Goal: Task Accomplishment & Management: Manage account settings

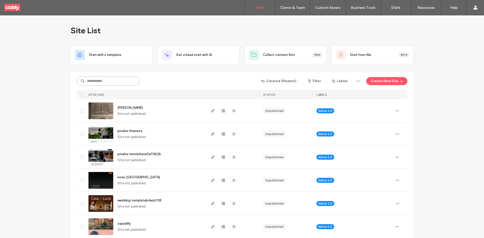
drag, startPoint x: 116, startPoint y: 81, endPoint x: 119, endPoint y: 81, distance: 2.6
click at [119, 81] on input at bounding box center [108, 81] width 63 height 9
type input "****"
click at [120, 84] on input at bounding box center [108, 81] width 63 height 9
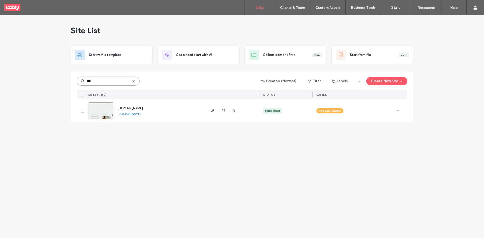
type input "***"
click at [126, 82] on input "***" at bounding box center [108, 81] width 63 height 9
click at [136, 81] on input "***" at bounding box center [108, 81] width 63 height 9
click at [133, 81] on use at bounding box center [133, 81] width 2 height 2
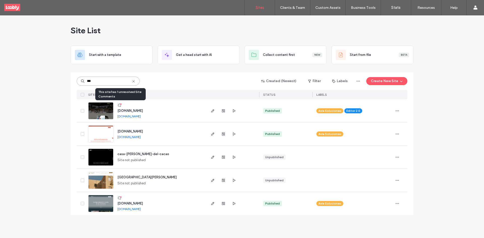
type input "***"
click at [119, 105] on icon at bounding box center [120, 105] width 4 height 4
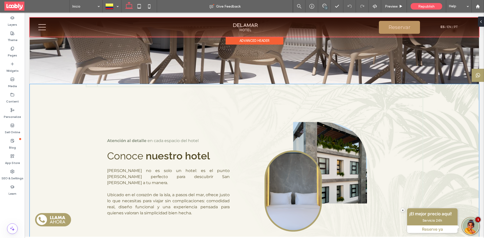
scroll to position [50, 0]
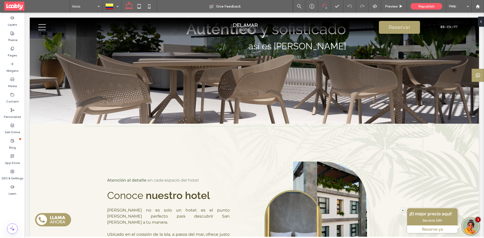
click at [327, 5] on span at bounding box center [324, 6] width 12 height 4
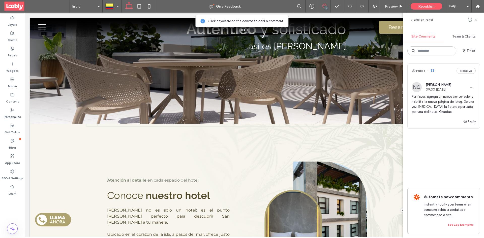
click at [446, 70] on div "Public 33 Resolve" at bounding box center [444, 71] width 72 height 14
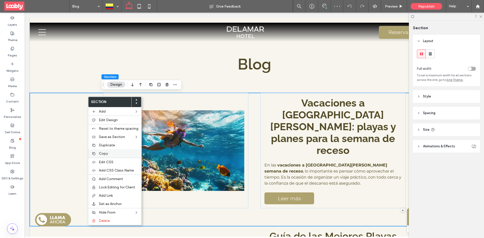
click at [111, 153] on label "Copy" at bounding box center [119, 154] width 40 height 4
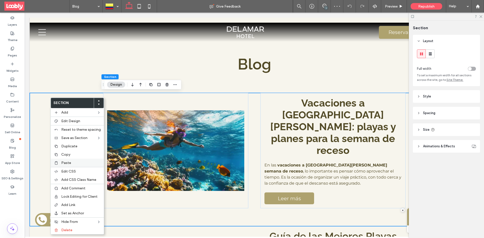
click at [80, 160] on div "Paste" at bounding box center [77, 163] width 53 height 8
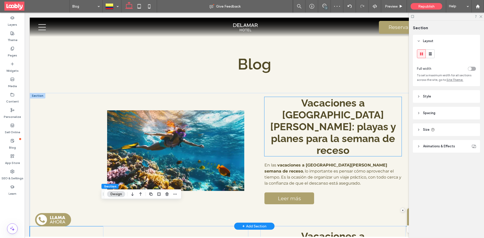
scroll to position [25, 0]
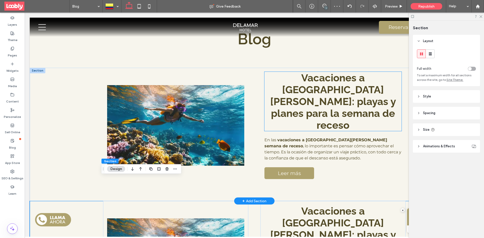
click at [367, 101] on strong "Vacaciones a San Andrés: playas y planes para la semana de receso" at bounding box center [333, 101] width 126 height 59
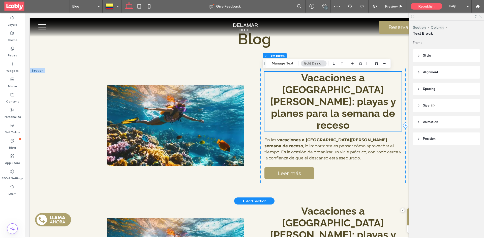
click at [378, 102] on h2 "Vacaciones a San Andrés: playas y planes para la semana de receso" at bounding box center [333, 101] width 137 height 59
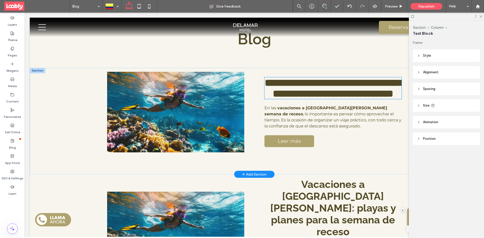
type input "*******"
type input "**"
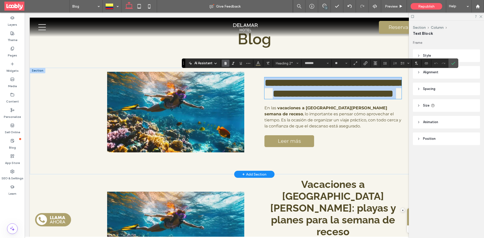
click at [378, 99] on h2 "**********" at bounding box center [333, 88] width 137 height 22
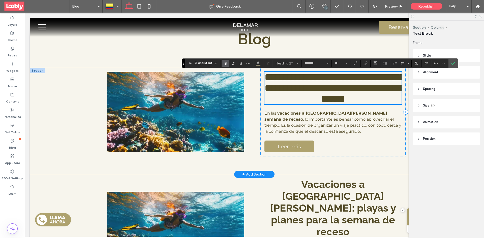
drag, startPoint x: 349, startPoint y: 121, endPoint x: 340, endPoint y: 101, distance: 21.7
click at [340, 101] on div "**********" at bounding box center [333, 112] width 145 height 89
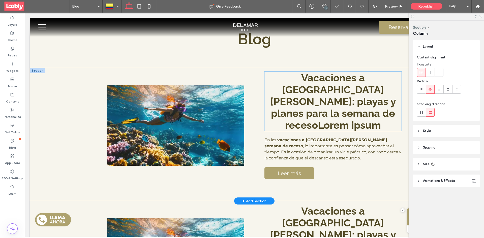
click at [362, 104] on strong "Vacaciones a San Andrés: playas y planes para la semana de recesoLorem ipsum" at bounding box center [333, 101] width 126 height 59
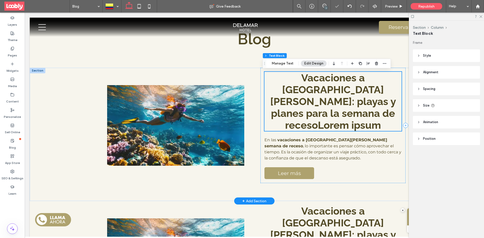
click at [362, 104] on strong "Vacaciones a San Andrés: playas y planes para la semana de recesoLorem ipsum" at bounding box center [333, 101] width 126 height 59
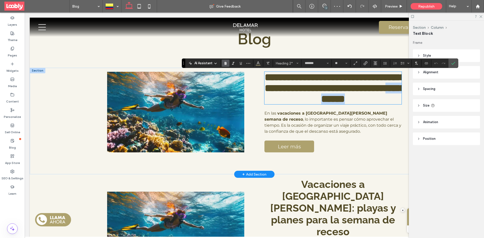
drag, startPoint x: 361, startPoint y: 103, endPoint x: 369, endPoint y: 113, distance: 12.5
click at [369, 104] on h2 "**********" at bounding box center [333, 88] width 137 height 33
copy strong "**********"
click at [288, 80] on strong "**********" at bounding box center [335, 88] width 141 height 32
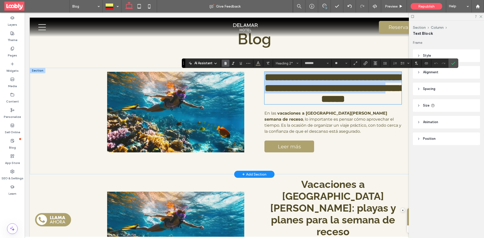
drag, startPoint x: 270, startPoint y: 76, endPoint x: 358, endPoint y: 106, distance: 93.1
click at [358, 104] on strong "**********" at bounding box center [335, 88] width 141 height 32
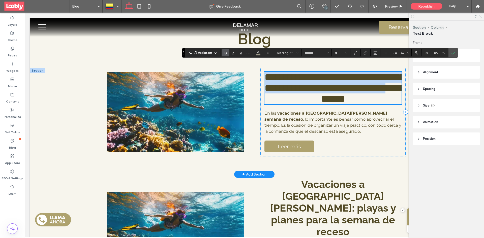
scroll to position [36, 0]
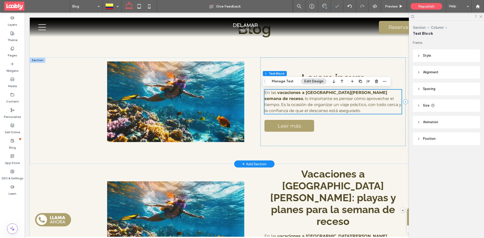
click at [289, 114] on p "En las vacaciones a San Andrés semana de receso , lo importante es pensar cómo …" at bounding box center [333, 102] width 137 height 24
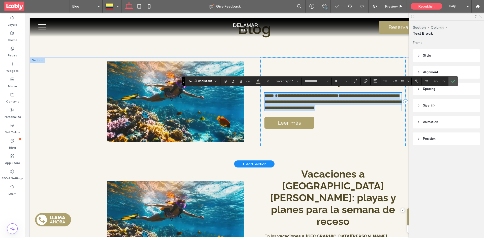
click at [290, 110] on p "**********" at bounding box center [333, 102] width 137 height 18
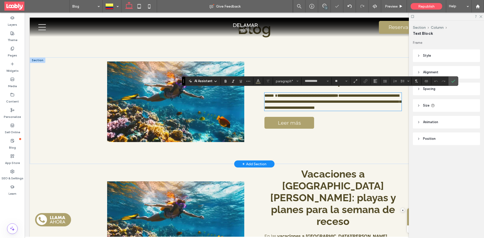
paste div
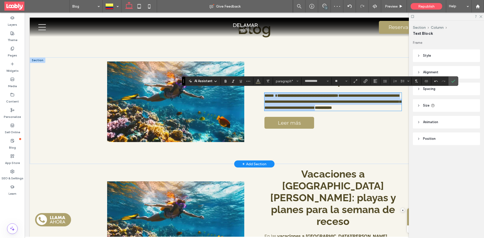
drag, startPoint x: 263, startPoint y: 93, endPoint x: 286, endPoint y: 110, distance: 29.1
click at [285, 110] on p "**********" at bounding box center [333, 102] width 137 height 18
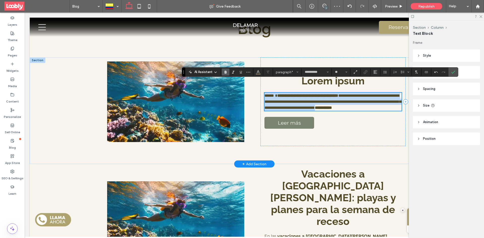
scroll to position [45, 0]
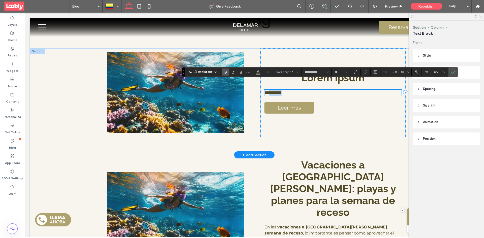
drag, startPoint x: 294, startPoint y: 93, endPoint x: 263, endPoint y: 94, distance: 30.8
click at [265, 95] on p "**********" at bounding box center [333, 93] width 137 height 6
click at [293, 92] on p "**********" at bounding box center [333, 93] width 137 height 6
drag, startPoint x: 292, startPoint y: 92, endPoint x: 260, endPoint y: 94, distance: 32.6
click at [261, 95] on div "**********" at bounding box center [333, 92] width 145 height 89
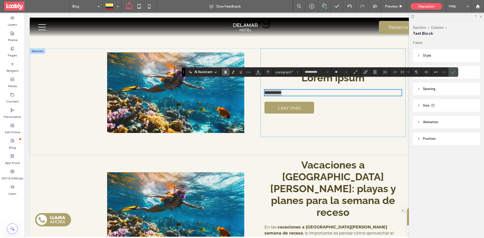
click at [227, 71] on icon "Bold" at bounding box center [226, 72] width 4 height 4
click at [450, 73] on label "Confirm" at bounding box center [454, 72] width 8 height 9
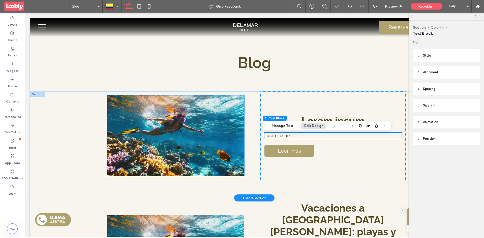
scroll to position [0, 0]
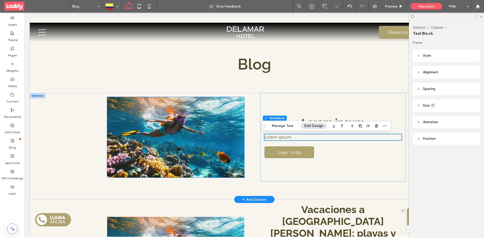
click at [159, 121] on img at bounding box center [175, 137] width 137 height 81
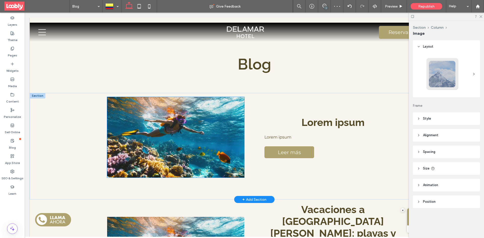
click at [198, 127] on img at bounding box center [175, 137] width 137 height 81
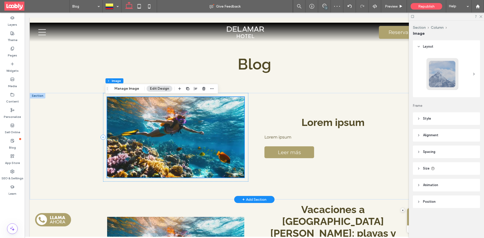
click at [218, 133] on img at bounding box center [175, 137] width 137 height 81
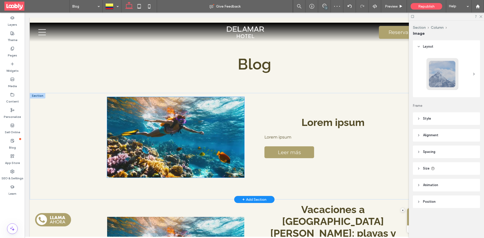
click at [184, 116] on img at bounding box center [175, 137] width 137 height 81
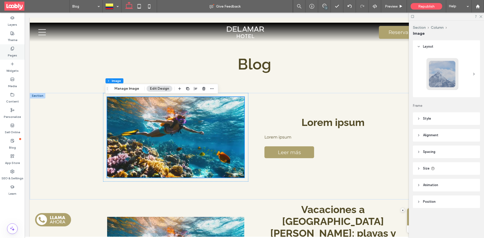
click at [15, 54] on label "Pages" at bounding box center [12, 54] width 9 height 7
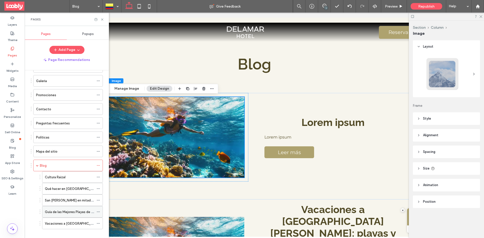
scroll to position [69, 0]
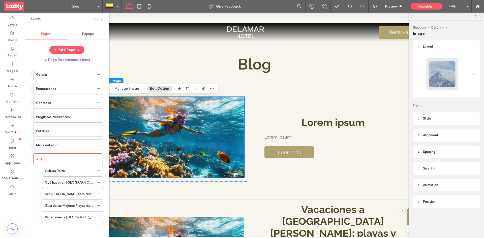
drag, startPoint x: 82, startPoint y: 220, endPoint x: 92, endPoint y: 205, distance: 17.8
click at [81, 220] on label "Vacaciones a San Andrés: playas y planes para la semana de receso" at bounding box center [117, 217] width 145 height 9
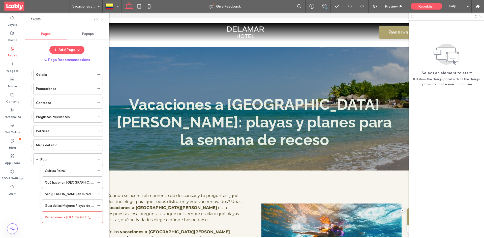
click at [104, 19] on icon at bounding box center [102, 20] width 4 height 4
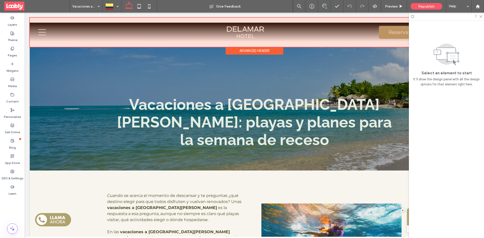
click at [250, 49] on div "Advanced Header" at bounding box center [255, 51] width 58 height 8
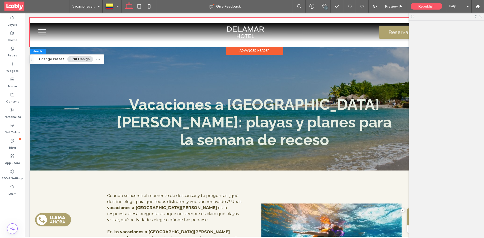
click at [251, 52] on div "Advanced Header" at bounding box center [255, 51] width 58 height 8
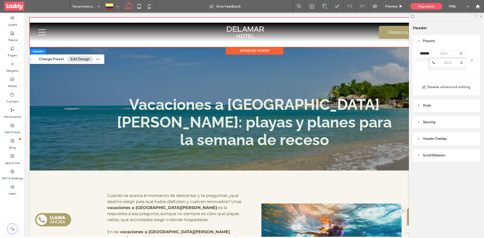
click at [447, 123] on header "Spacing" at bounding box center [446, 122] width 67 height 13
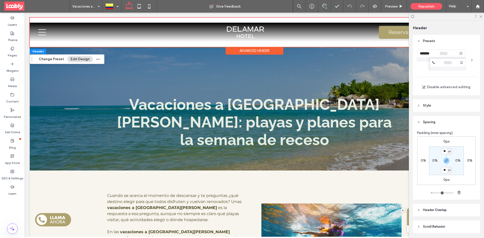
click at [438, 121] on header "Spacing" at bounding box center [446, 122] width 67 height 13
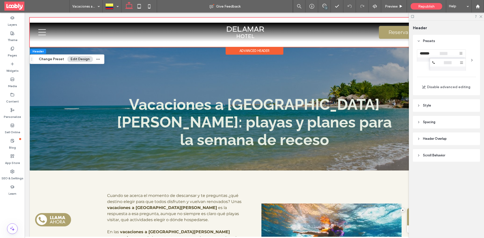
click at [432, 106] on header "Style" at bounding box center [446, 105] width 67 height 13
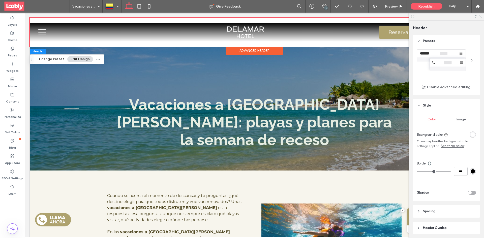
click at [257, 54] on div "Advanced Header" at bounding box center [255, 51] width 58 height 8
click at [256, 51] on div "Advanced Header" at bounding box center [255, 51] width 58 height 8
click at [255, 50] on div "Advanced Header" at bounding box center [255, 51] width 58 height 8
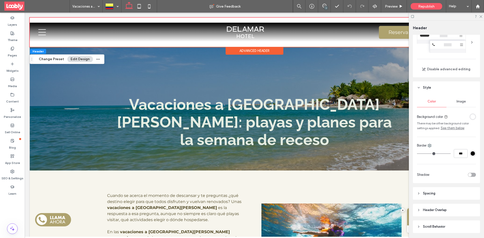
scroll to position [35, 0]
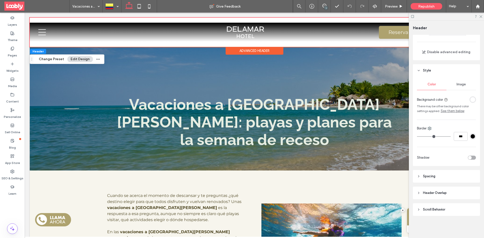
click at [449, 196] on header "Header Overlap" at bounding box center [446, 193] width 67 height 13
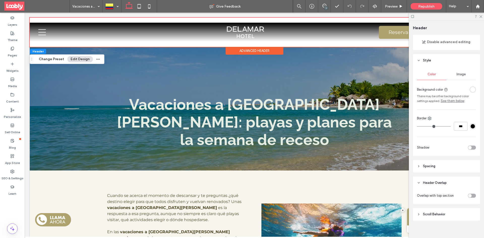
scroll to position [50, 0]
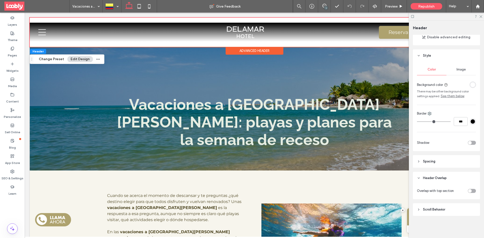
click at [470, 191] on div "toggle" at bounding box center [472, 191] width 8 height 4
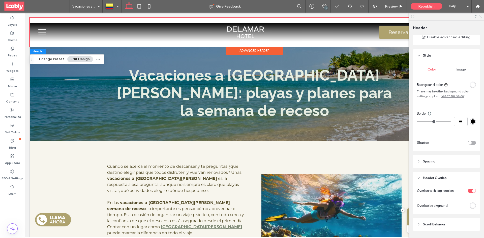
click at [470, 189] on div at bounding box center [466, 191] width 20 height 9
click at [472, 205] on div "rgba(255, 255, 255, 1)" at bounding box center [473, 206] width 4 height 4
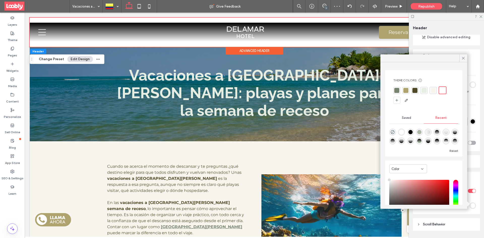
drag, startPoint x: 390, startPoint y: 133, endPoint x: 394, endPoint y: 135, distance: 3.3
click at [392, 134] on div "rgba(0, 0, 0, 0)" at bounding box center [392, 132] width 7 height 7
type input "*******"
type input "*"
type input "**"
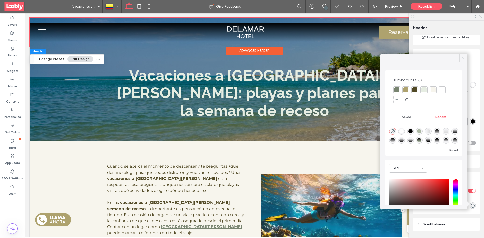
click at [463, 60] on icon at bounding box center [463, 58] width 5 height 5
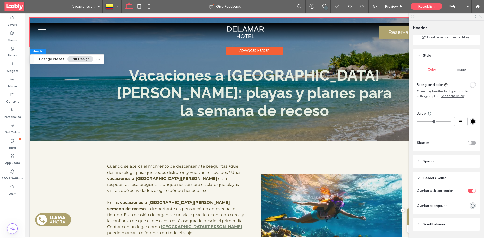
click at [482, 17] on icon at bounding box center [480, 16] width 3 height 3
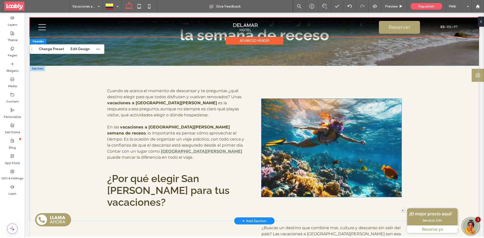
scroll to position [0, 0]
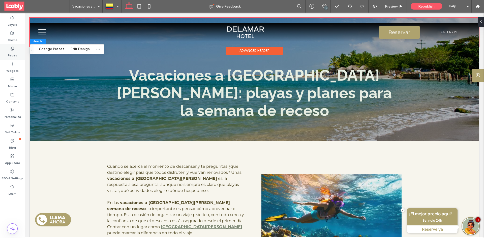
click at [21, 49] on div "Pages" at bounding box center [12, 51] width 25 height 15
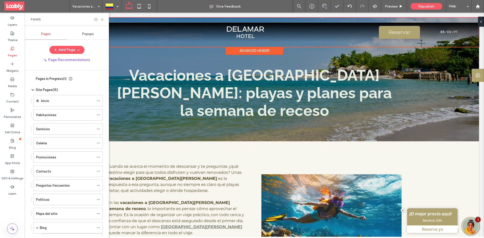
click at [89, 37] on div "Popups" at bounding box center [88, 34] width 42 height 11
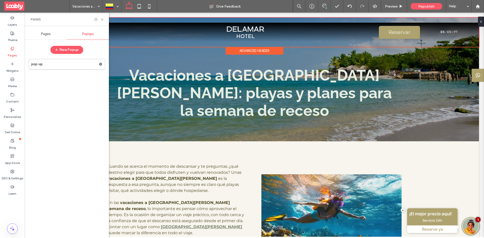
click at [53, 34] on div "Pages" at bounding box center [46, 34] width 42 height 11
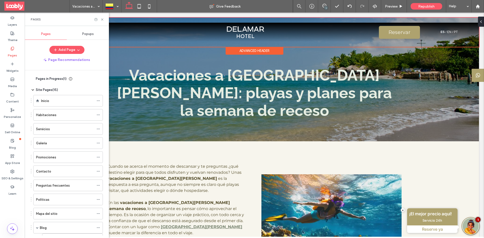
click at [55, 80] on span "Pages in Progress ( 1 )" at bounding box center [51, 78] width 31 height 5
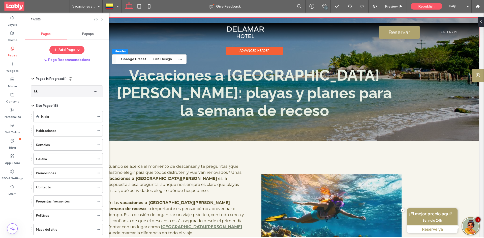
click at [79, 92] on div "bk" at bounding box center [61, 91] width 55 height 5
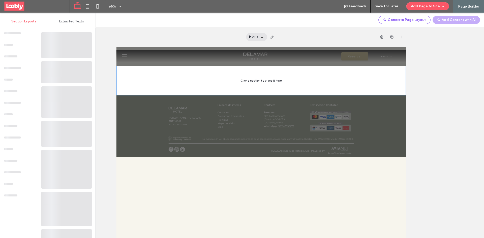
click at [262, 39] on icon at bounding box center [262, 37] width 4 height 4
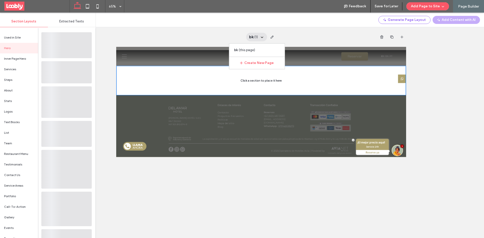
click at [251, 37] on span "bk" at bounding box center [251, 37] width 4 height 6
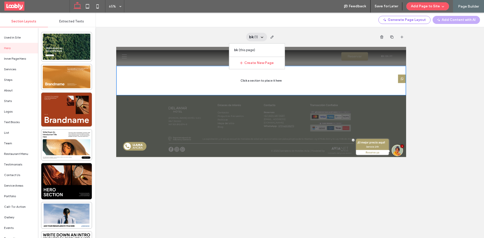
click at [252, 37] on span "bk" at bounding box center [251, 37] width 4 height 6
click at [270, 38] on span "button" at bounding box center [272, 37] width 8 height 8
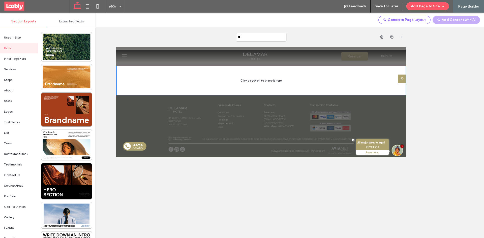
click at [254, 38] on input "**" at bounding box center [261, 37] width 50 height 9
type input "*****"
click at [24, 130] on div "List" at bounding box center [19, 133] width 38 height 11
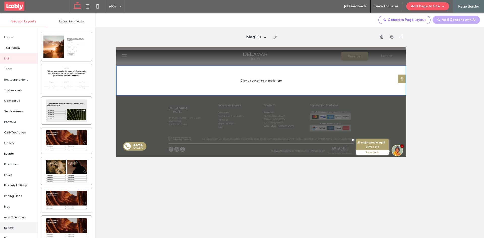
scroll to position [101, 0]
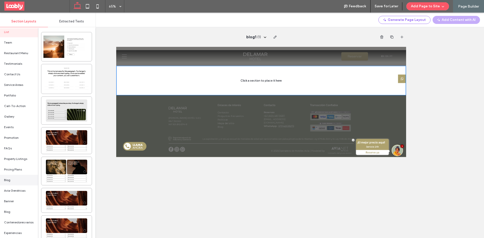
click at [17, 182] on div "Blog" at bounding box center [19, 180] width 38 height 11
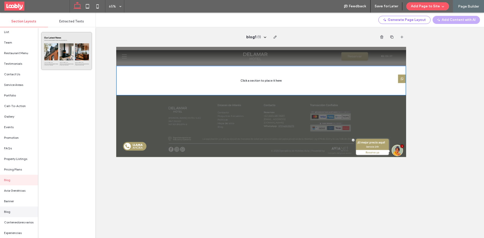
click at [16, 214] on div "Blog" at bounding box center [19, 212] width 38 height 11
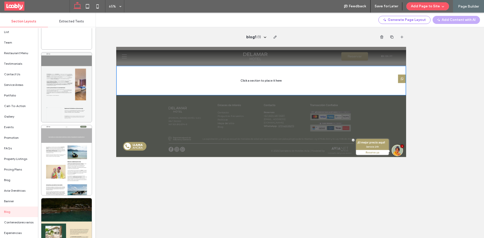
scroll to position [87, 0]
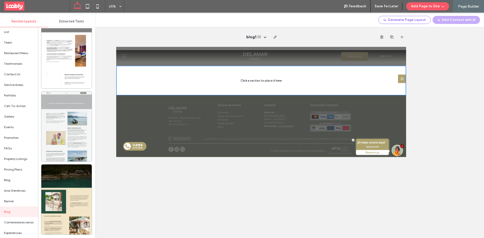
click at [76, 142] on div at bounding box center [66, 127] width 50 height 70
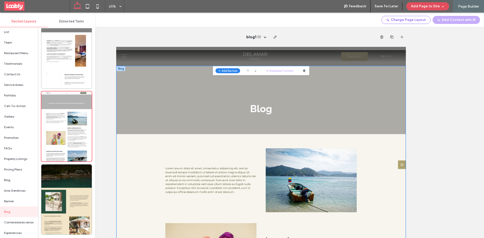
click at [423, 5] on button "Add Page to Site" at bounding box center [428, 6] width 43 height 8
click at [434, 30] on span "Add & Go to Editor" at bounding box center [423, 28] width 29 height 5
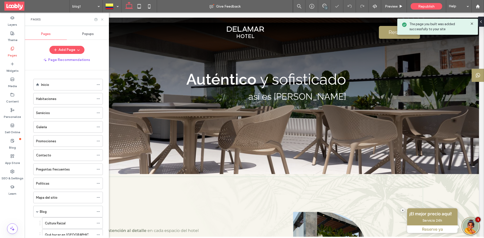
click at [102, 19] on icon at bounding box center [102, 20] width 4 height 4
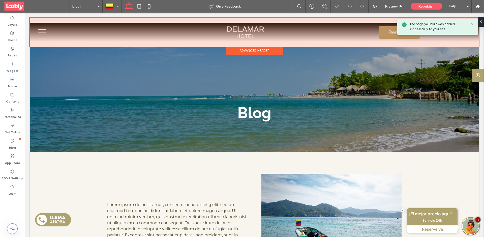
click at [243, 51] on div "Advanced Header" at bounding box center [255, 51] width 58 height 8
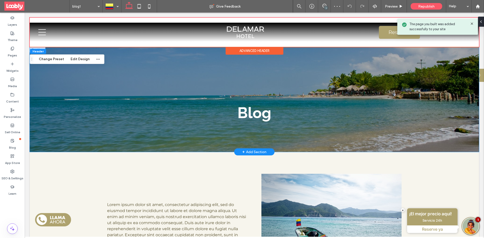
click at [263, 56] on div "Blog" at bounding box center [254, 99] width 303 height 105
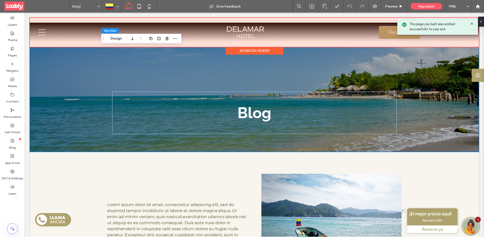
click at [254, 53] on div "Advanced Header" at bounding box center [255, 51] width 58 height 8
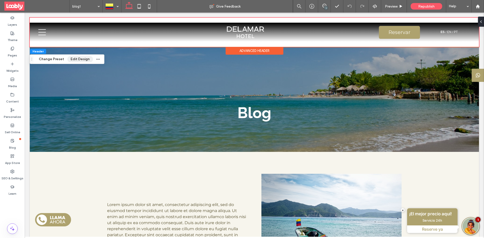
click at [86, 61] on button "Edit Design" at bounding box center [80, 59] width 26 height 6
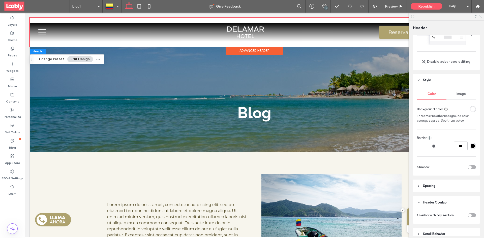
scroll to position [50, 0]
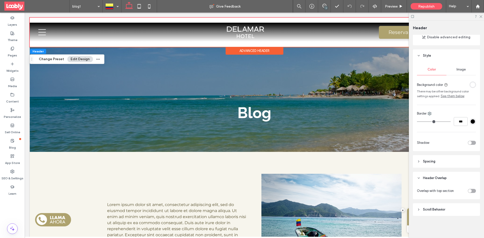
click at [472, 191] on div "toggle" at bounding box center [472, 191] width 8 height 4
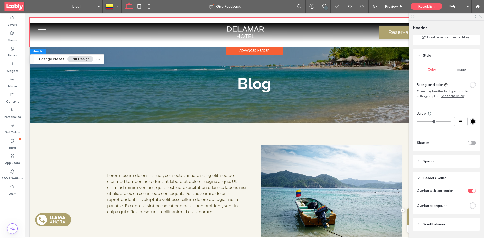
click at [471, 205] on div "rgba(255, 255, 255, 1)" at bounding box center [473, 206] width 4 height 4
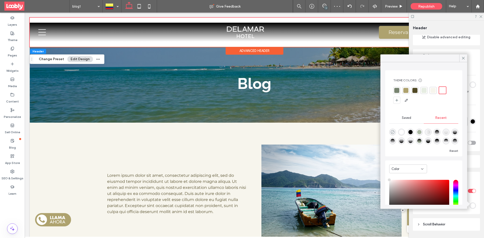
click at [393, 133] on icon "rgba(0, 0, 0, 0)" at bounding box center [393, 132] width 4 height 4
type input "*******"
type input "*"
type input "**"
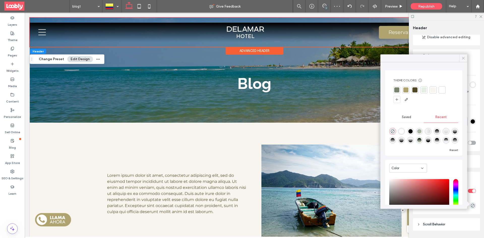
click at [462, 58] on icon at bounding box center [463, 58] width 5 height 5
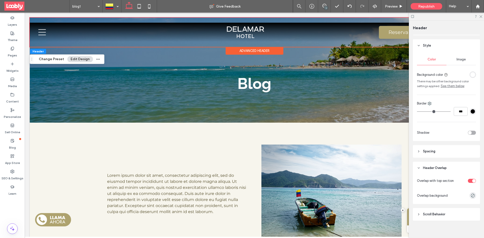
scroll to position [65, 0]
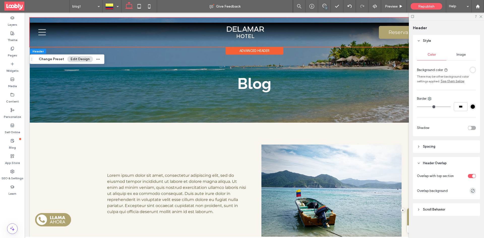
click at [430, 210] on span "Scroll Behavior" at bounding box center [434, 209] width 22 height 5
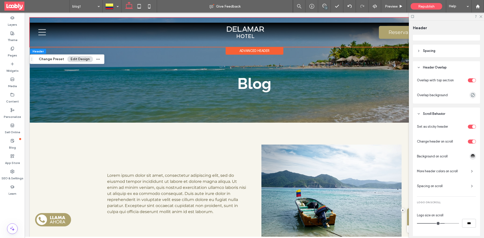
scroll to position [166, 0]
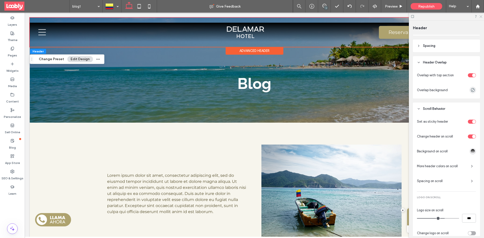
click at [481, 17] on icon at bounding box center [480, 16] width 3 height 3
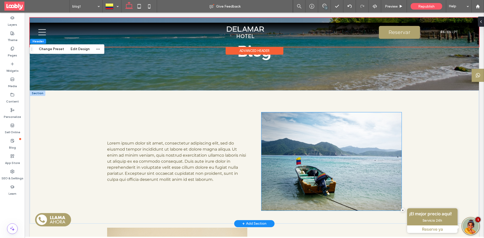
scroll to position [0, 0]
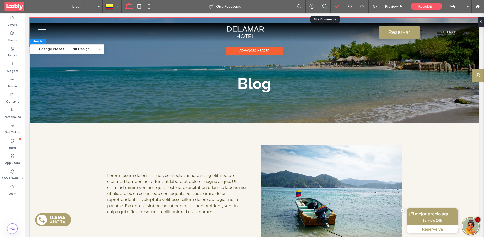
click at [326, 8] on div "1" at bounding box center [326, 8] width 4 height 4
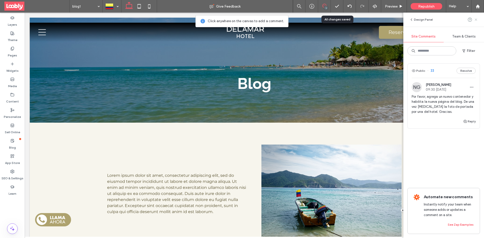
click at [477, 20] on icon at bounding box center [476, 20] width 4 height 4
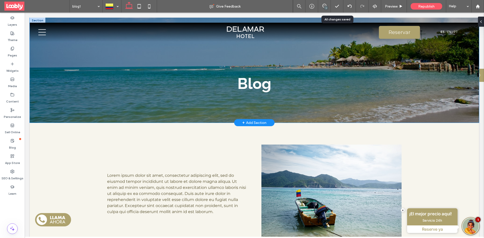
click at [80, 114] on div "Blog" at bounding box center [255, 70] width 450 height 105
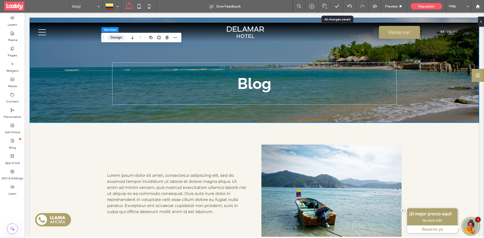
click at [114, 38] on button "Design" at bounding box center [116, 38] width 18 height 6
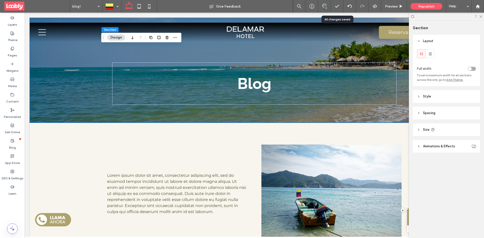
click at [444, 93] on header "Style" at bounding box center [446, 96] width 67 height 13
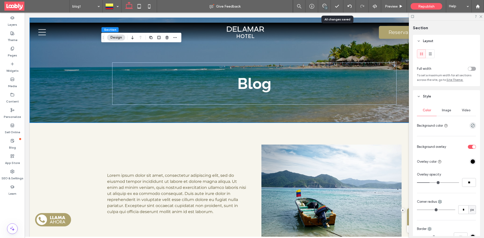
click at [448, 110] on span "Image" at bounding box center [446, 110] width 9 height 4
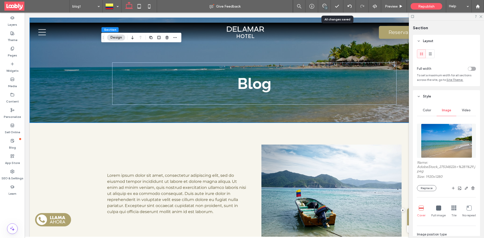
click at [449, 138] on img at bounding box center [446, 141] width 51 height 34
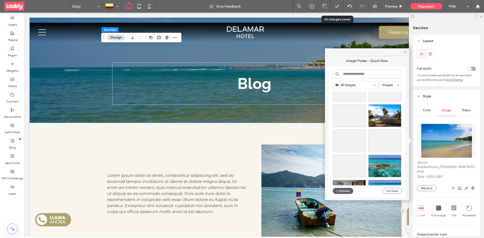
scroll to position [151, 0]
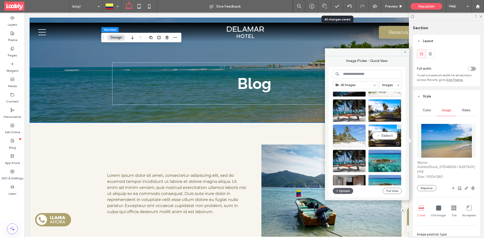
click at [345, 140] on div at bounding box center [349, 136] width 33 height 23
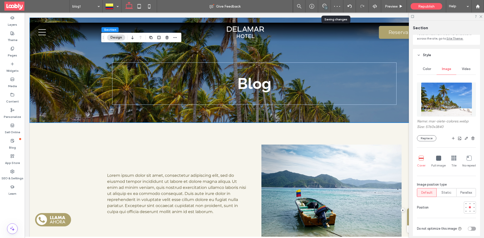
scroll to position [50, 0]
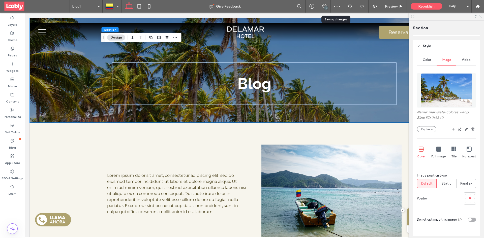
click at [468, 205] on div "Name: mar-siete-colores.webp Size: 5760x3840 Replace Cover Full image Tile No r…" at bounding box center [446, 147] width 59 height 153
click at [469, 203] on div at bounding box center [470, 203] width 2 height 2
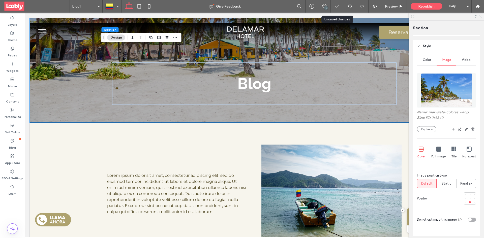
click at [481, 15] on icon at bounding box center [480, 16] width 3 height 3
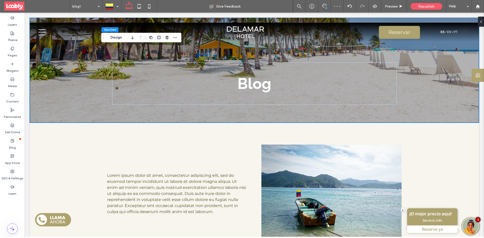
click at [326, 8] on div "1" at bounding box center [326, 8] width 4 height 4
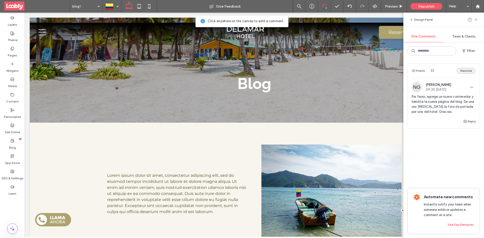
click at [468, 70] on button "Resolve" at bounding box center [466, 71] width 19 height 6
click at [8, 48] on div "Pages" at bounding box center [12, 51] width 25 height 15
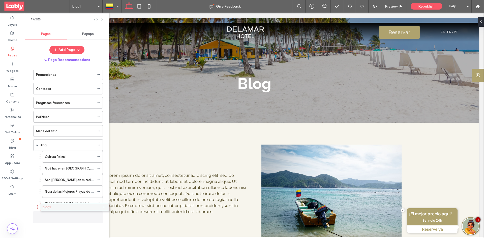
scroll to position [64, 0]
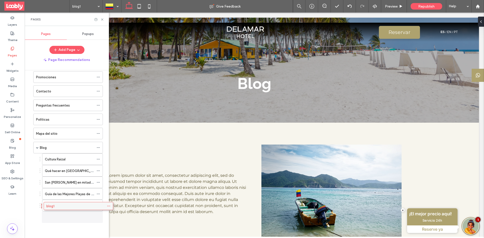
drag, startPoint x: 65, startPoint y: 219, endPoint x: 75, endPoint y: 210, distance: 13.9
click at [102, 17] on div "Pages" at bounding box center [67, 19] width 84 height 13
click at [101, 19] on icon at bounding box center [102, 20] width 4 height 4
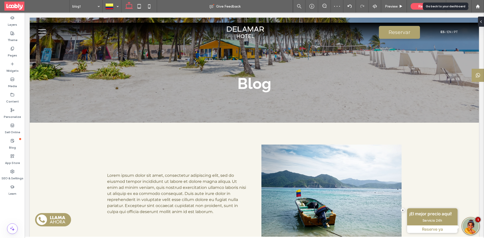
drag, startPoint x: 483, startPoint y: 4, endPoint x: 414, endPoint y: 4, distance: 69.4
click at [483, 4] on div at bounding box center [478, 6] width 13 height 13
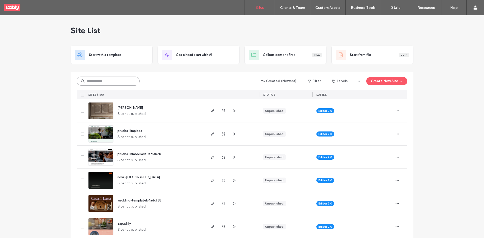
click at [106, 79] on input at bounding box center [108, 81] width 63 height 9
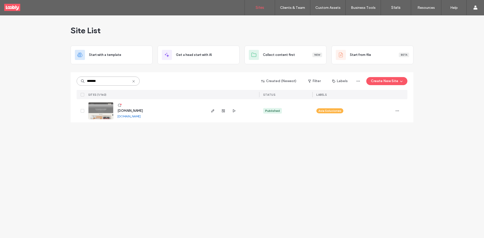
type input "*******"
click at [120, 106] on icon at bounding box center [120, 105] width 4 height 4
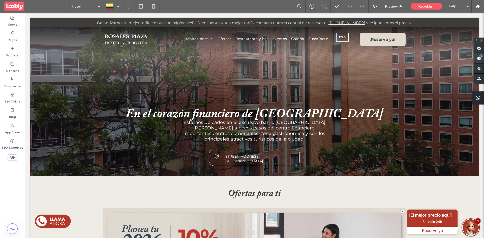
click at [480, 58] on use at bounding box center [479, 59] width 4 height 4
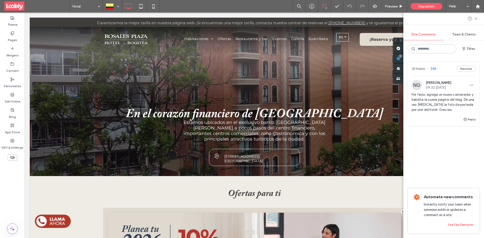
click at [450, 71] on div "Public 346 Resolve" at bounding box center [444, 69] width 72 height 14
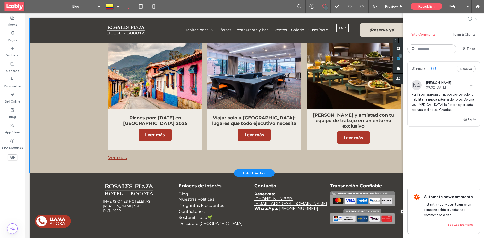
scroll to position [252, 0]
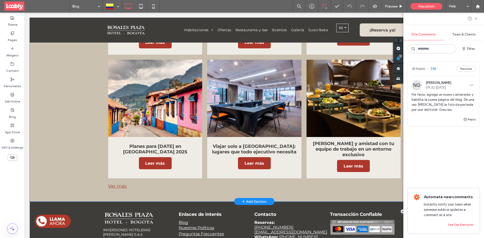
click at [172, 134] on link at bounding box center [155, 99] width 100 height 82
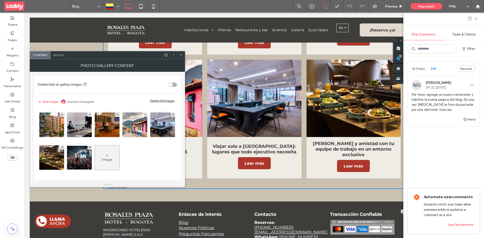
click at [109, 156] on icon at bounding box center [107, 156] width 4 height 4
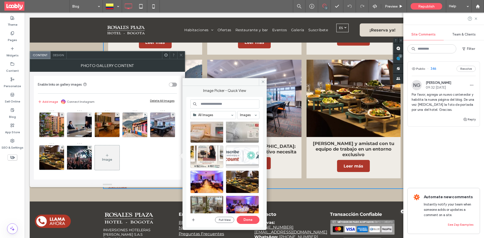
scroll to position [126, 0]
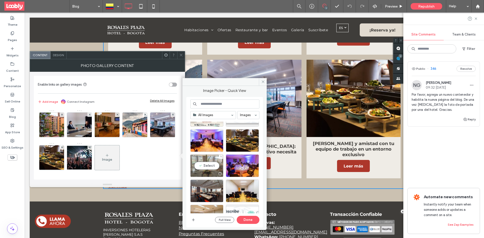
click at [212, 167] on div "Select" at bounding box center [206, 166] width 33 height 23
drag, startPoint x: 247, startPoint y: 220, endPoint x: 223, endPoint y: 206, distance: 27.4
click at [247, 220] on button "Done" at bounding box center [248, 220] width 23 height 8
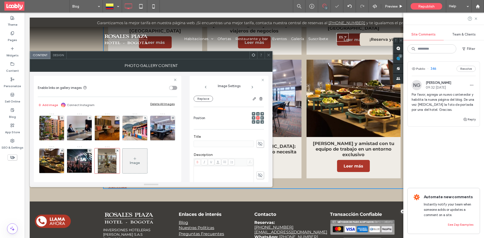
scroll to position [76, 0]
click at [258, 122] on icon at bounding box center [260, 125] width 5 height 6
click at [218, 122] on input at bounding box center [224, 124] width 60 height 7
type input "**********"
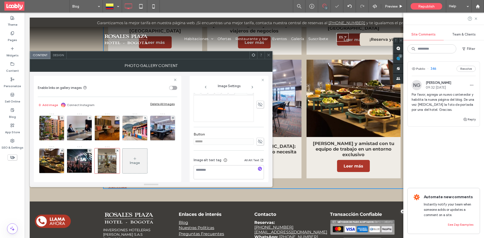
click at [258, 140] on icon at bounding box center [260, 142] width 5 height 6
click at [221, 138] on input "******" at bounding box center [224, 141] width 60 height 7
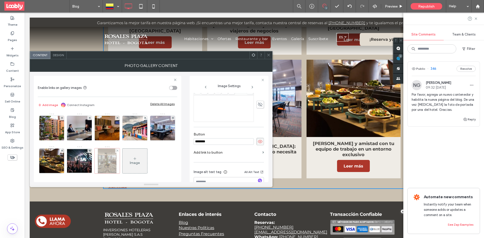
type input "********"
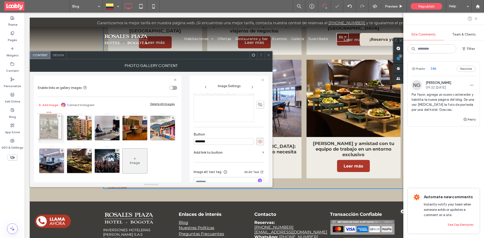
drag, startPoint x: 138, startPoint y: 162, endPoint x: 50, endPoint y: 128, distance: 93.9
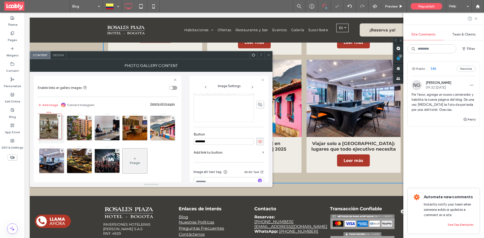
scroll to position [247, 0]
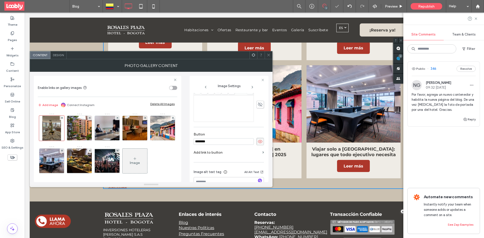
click at [268, 56] on icon at bounding box center [269, 55] width 4 height 4
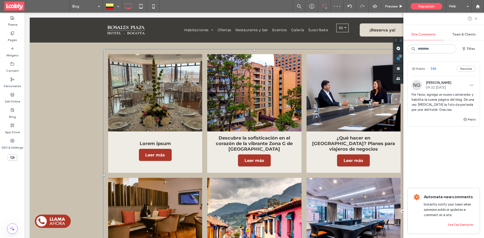
scroll to position [121, 0]
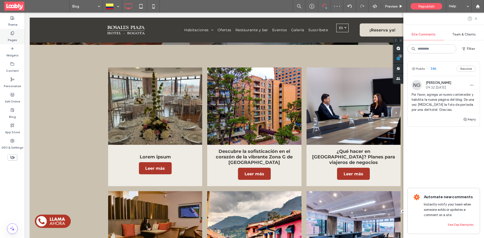
click at [16, 32] on div "Pages" at bounding box center [12, 36] width 25 height 15
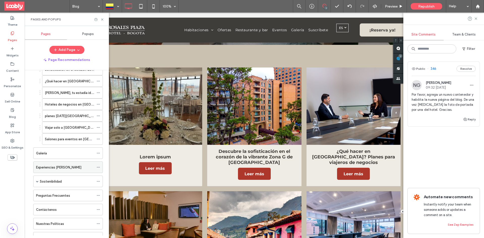
scroll to position [126, 0]
click at [78, 141] on label "Salones para eventos en Bogotá: celebra amor y amistad con tu equipo de trabajo…" at bounding box center [137, 138] width 184 height 9
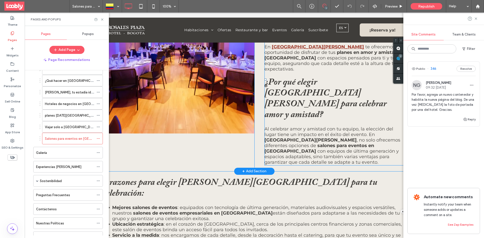
scroll to position [202, 0]
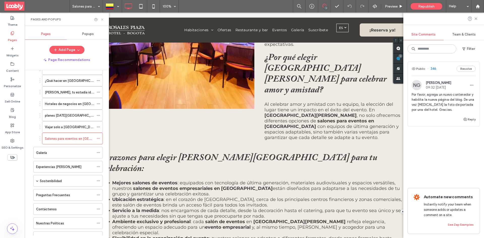
click at [101, 20] on icon at bounding box center [102, 20] width 4 height 4
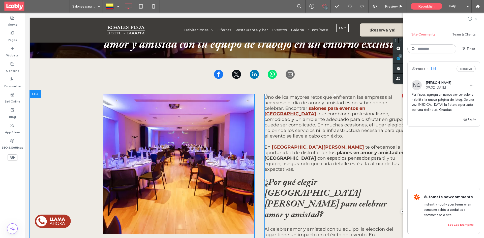
scroll to position [101, 0]
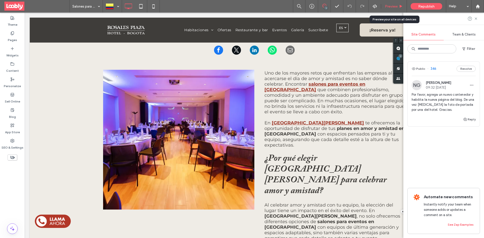
click at [404, 5] on div "Preview" at bounding box center [393, 6] width 25 height 4
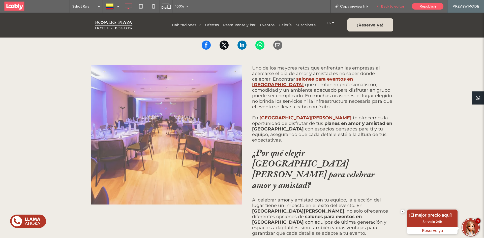
drag, startPoint x: 398, startPoint y: 7, endPoint x: 400, endPoint y: 2, distance: 4.7
click at [398, 7] on span "Back to editor" at bounding box center [392, 6] width 23 height 4
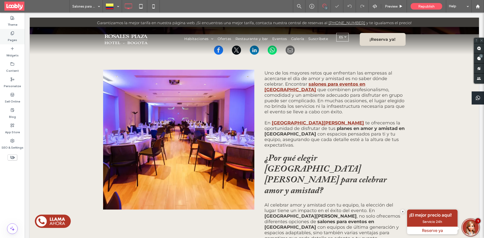
click at [10, 42] on label "Pages" at bounding box center [12, 38] width 9 height 7
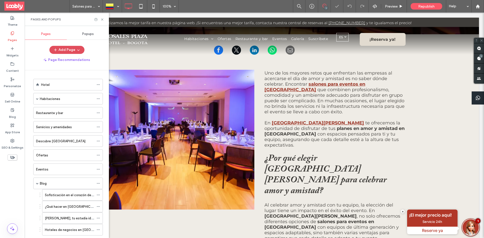
click at [73, 49] on button "Add Page" at bounding box center [66, 50] width 35 height 8
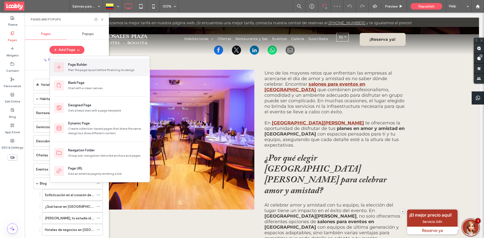
click at [109, 68] on div "Plan the page layout before finalizing its design" at bounding box center [107, 70] width 78 height 5
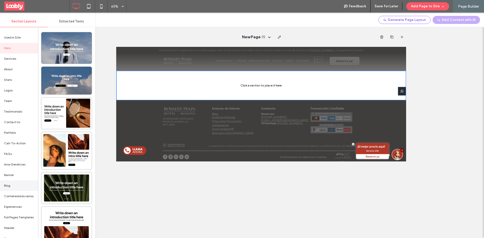
click at [19, 186] on div "Blog" at bounding box center [19, 186] width 38 height 11
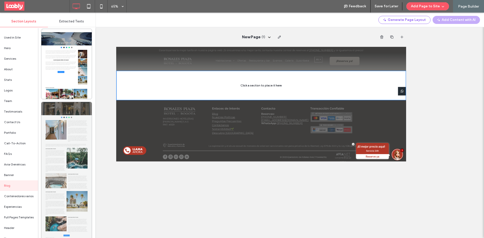
scroll to position [1463, 0]
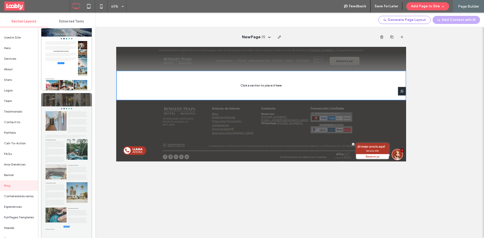
drag, startPoint x: 54, startPoint y: 141, endPoint x: 54, endPoint y: 144, distance: 2.6
click at [54, 144] on div at bounding box center [66, 170] width 50 height 155
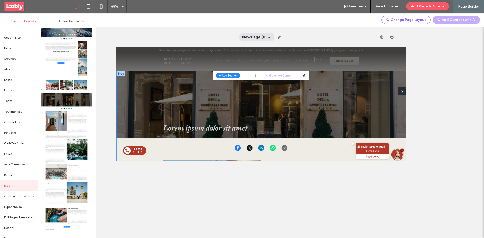
click at [267, 38] on icon at bounding box center [269, 37] width 4 height 4
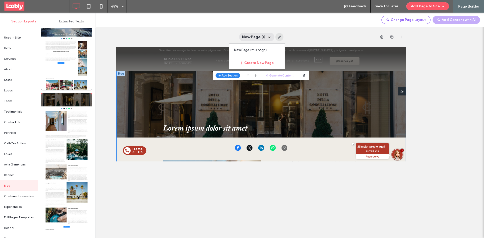
click at [277, 40] on span "button" at bounding box center [279, 37] width 8 height 8
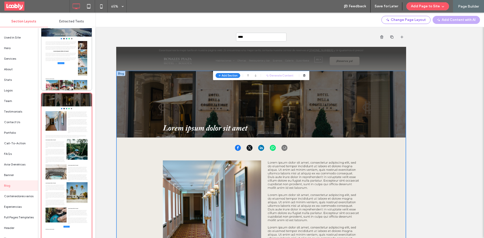
type input "*****"
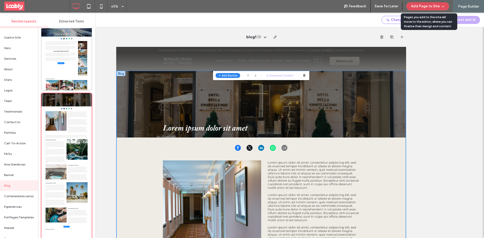
click at [440, 6] on button "Add Page to Site" at bounding box center [428, 6] width 43 height 8
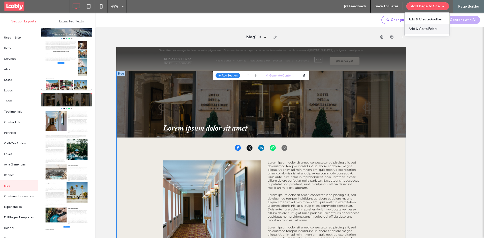
click at [426, 29] on span "Add & Go to Editor" at bounding box center [423, 28] width 29 height 5
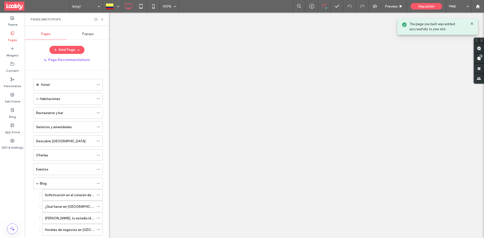
click at [103, 19] on use at bounding box center [102, 19] width 2 height 2
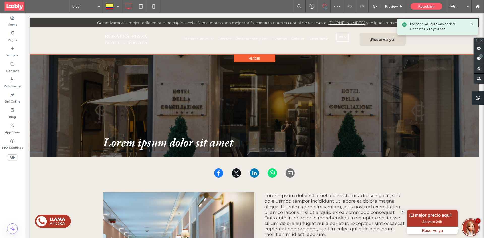
click at [257, 58] on span "Header" at bounding box center [254, 59] width 11 height 4
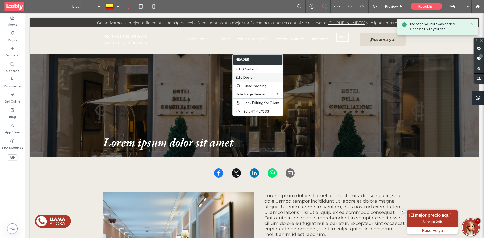
click at [263, 75] on div "Edit Design" at bounding box center [258, 77] width 50 height 8
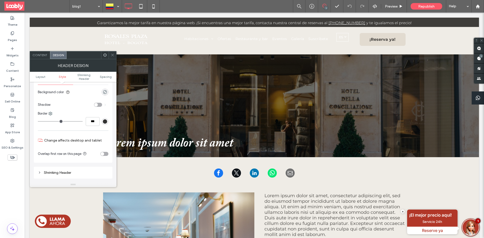
scroll to position [86, 0]
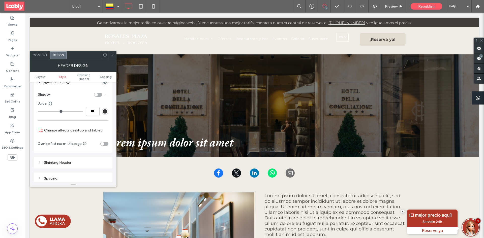
click at [104, 145] on div "toggle" at bounding box center [104, 144] width 8 height 4
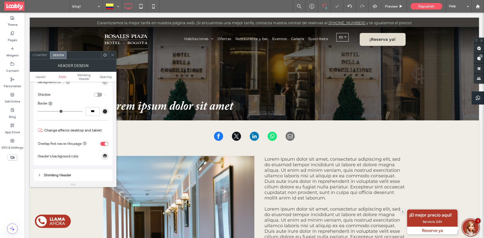
click at [111, 56] on icon at bounding box center [113, 55] width 4 height 4
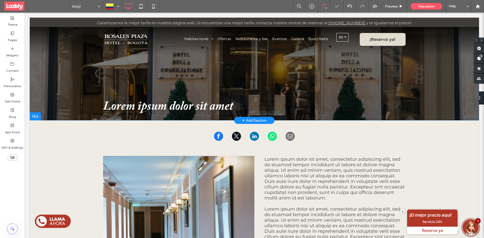
click at [60, 108] on div "Lorem ipsum dolor sit amet Click To Paste Row + Add Section" at bounding box center [255, 69] width 450 height 103
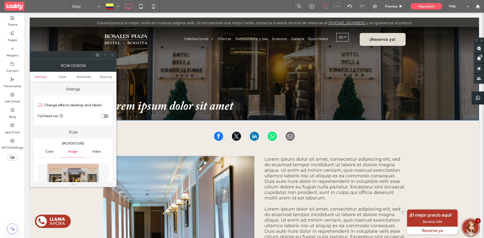
click at [72, 171] on img at bounding box center [73, 181] width 52 height 35
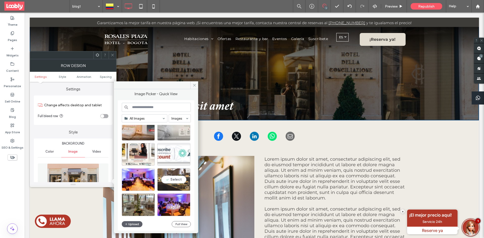
scroll to position [65, 0]
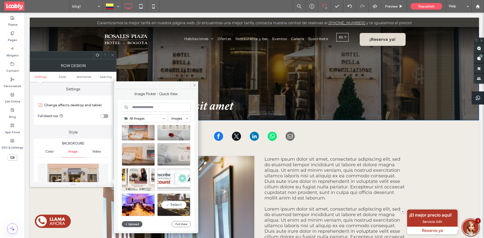
drag, startPoint x: 175, startPoint y: 203, endPoint x: 150, endPoint y: 191, distance: 27.9
click at [175, 203] on div "Select" at bounding box center [173, 205] width 33 height 23
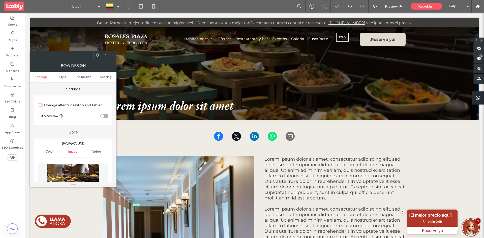
click at [114, 57] on icon at bounding box center [113, 55] width 4 height 4
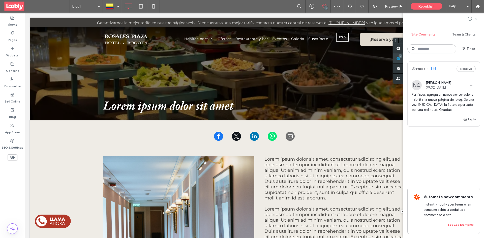
click at [401, 58] on use at bounding box center [399, 59] width 4 height 4
drag, startPoint x: 464, startPoint y: 68, endPoint x: 448, endPoint y: 71, distance: 15.8
click at [464, 69] on button "Resolve" at bounding box center [466, 69] width 19 height 6
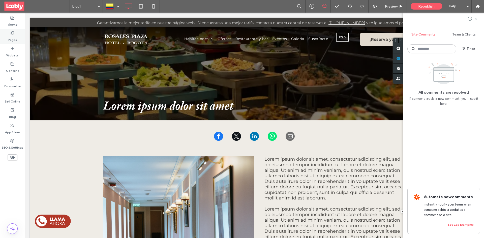
click at [14, 26] on label "Theme" at bounding box center [13, 23] width 10 height 7
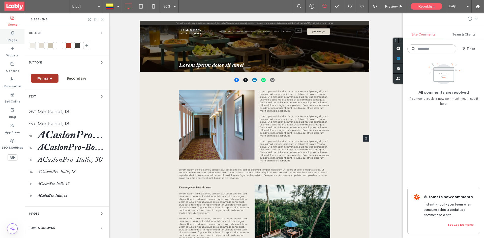
click at [15, 34] on div "Pages" at bounding box center [12, 36] width 25 height 15
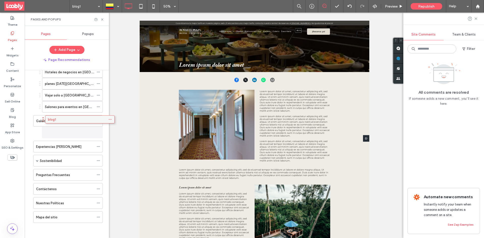
scroll to position [158, 0]
drag, startPoint x: 70, startPoint y: 217, endPoint x: 81, endPoint y: 116, distance: 102.0
click at [100, 19] on div at bounding box center [99, 20] width 10 height 4
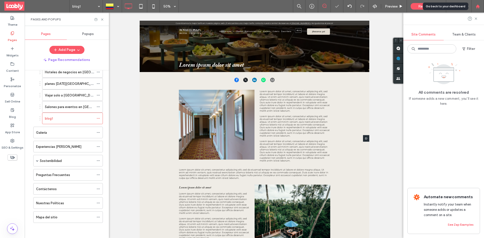
click at [478, 5] on icon at bounding box center [478, 6] width 4 height 4
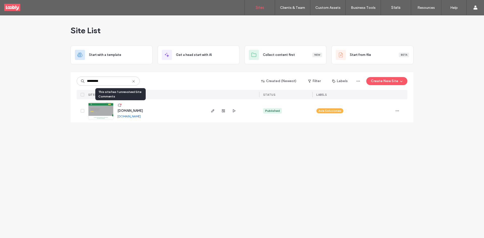
type input "*********"
drag, startPoint x: 119, startPoint y: 106, endPoint x: 126, endPoint y: 106, distance: 6.6
click at [119, 106] on icon at bounding box center [120, 105] width 4 height 4
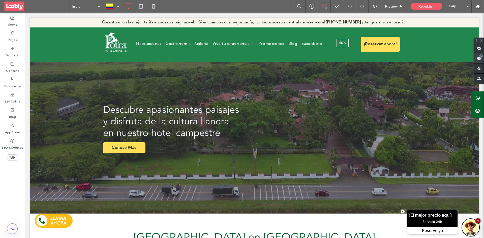
click at [477, 58] on use at bounding box center [479, 59] width 4 height 4
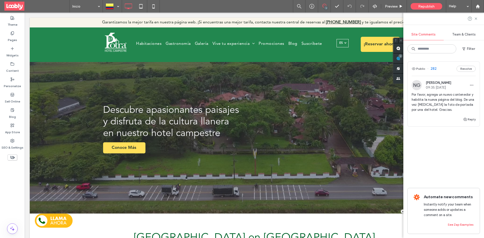
click at [451, 67] on div "Public 282 Resolve" at bounding box center [444, 69] width 72 height 14
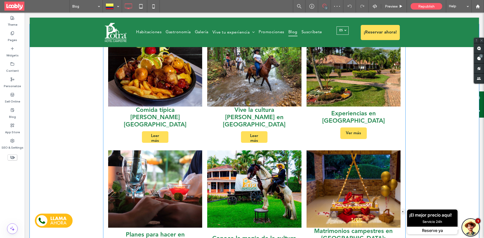
scroll to position [277, 0]
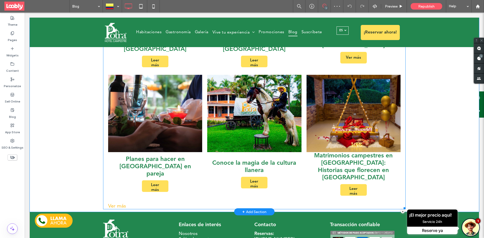
click at [240, 134] on link at bounding box center [255, 114] width 100 height 82
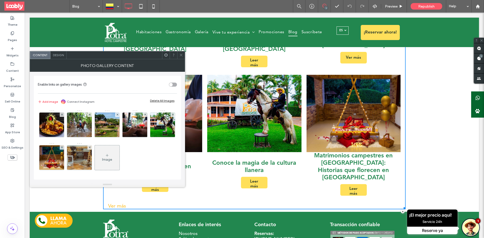
click at [53, 55] on span "Design" at bounding box center [58, 55] width 11 height 4
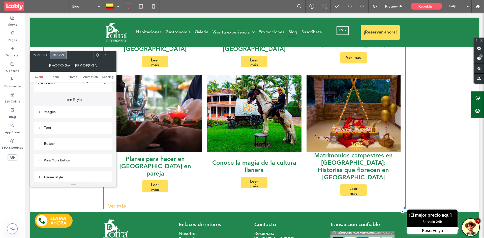
scroll to position [177, 0]
click at [86, 132] on div "Button" at bounding box center [73, 135] width 71 height 7
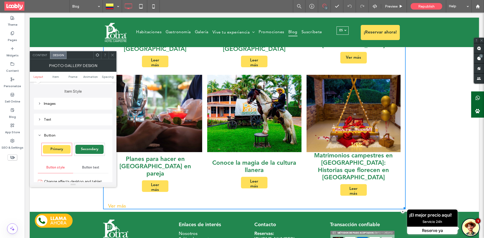
scroll to position [252, 0]
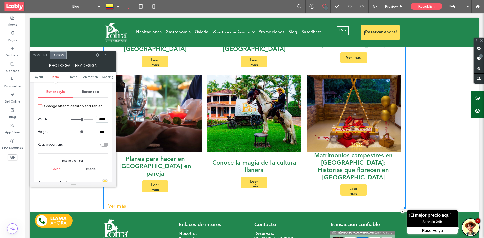
type input "**"
type input "****"
type input "**"
click at [78, 132] on input "range" at bounding box center [82, 132] width 23 height 1
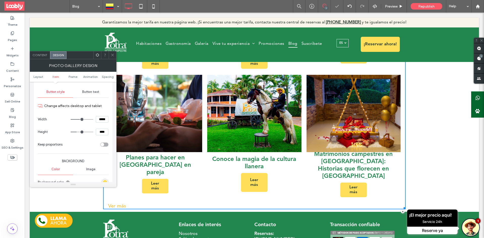
click at [99, 131] on input "****" at bounding box center [102, 132] width 13 height 7
type input "****"
type input "**"
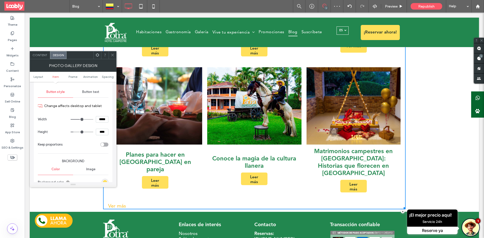
click at [102, 121] on input "*****" at bounding box center [102, 119] width 13 height 7
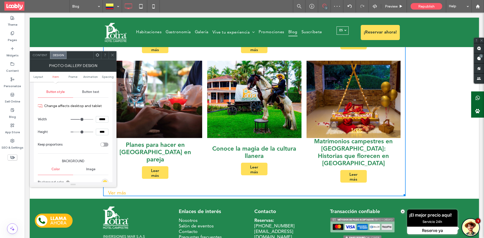
scroll to position [279, 0]
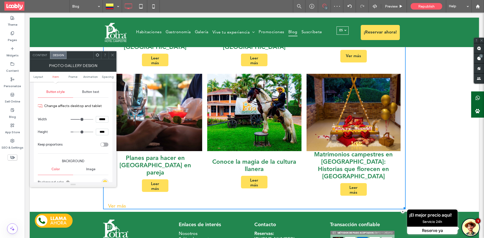
click at [102, 121] on input "*****" at bounding box center [102, 119] width 13 height 7
type input "*****"
type input "***"
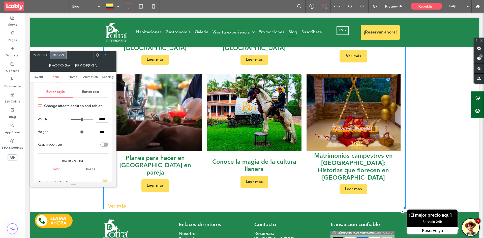
click at [111, 53] on span at bounding box center [113, 55] width 4 height 8
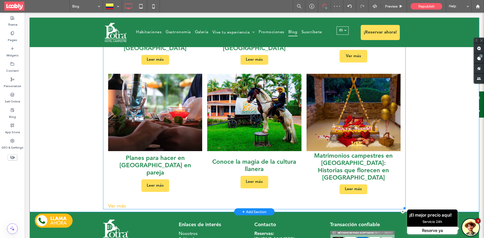
click at [109, 177] on span "Planes para hacer en Villavicencio en pareja Leer más" at bounding box center [155, 174] width 94 height 47
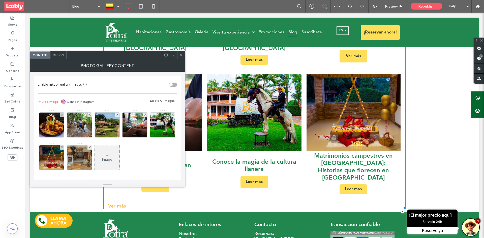
click at [120, 158] on div "Image" at bounding box center [107, 158] width 25 height 24
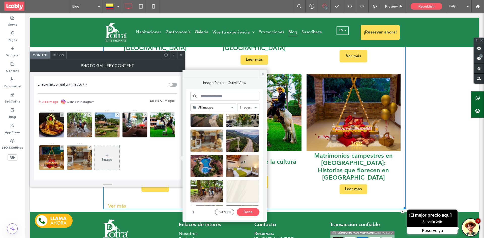
scroll to position [126, 0]
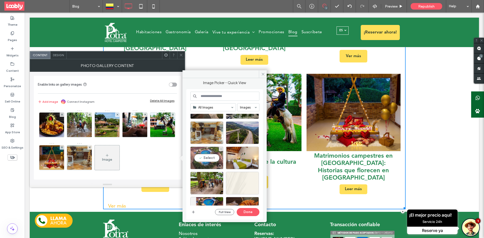
click at [212, 160] on div "Select" at bounding box center [206, 158] width 33 height 23
drag, startPoint x: 250, startPoint y: 212, endPoint x: 232, endPoint y: 193, distance: 26.0
click at [250, 212] on button "Done" at bounding box center [248, 212] width 23 height 8
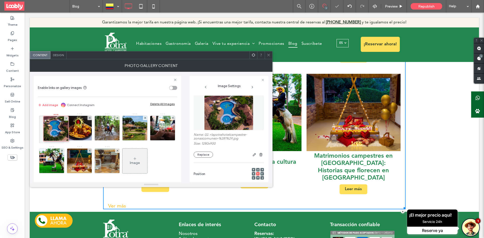
drag, startPoint x: 140, startPoint y: 161, endPoint x: 66, endPoint y: 130, distance: 80.1
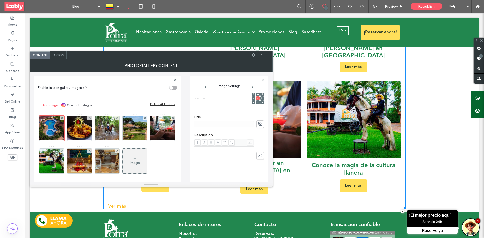
scroll to position [101, 0]
click at [258, 100] on use at bounding box center [260, 99] width 5 height 4
click at [231, 100] on input at bounding box center [224, 99] width 60 height 7
type input "**********"
click at [257, 166] on span at bounding box center [261, 168] width 8 height 8
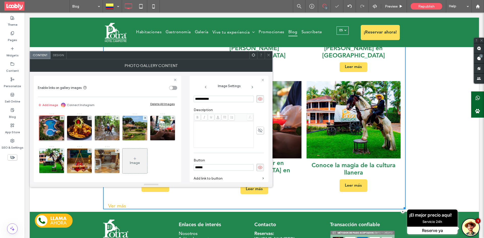
click at [219, 165] on input "******" at bounding box center [224, 167] width 60 height 7
click at [220, 165] on input "******" at bounding box center [224, 167] width 60 height 7
paste input "*****"
type input "********"
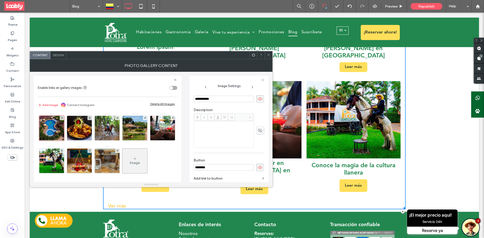
click at [269, 54] on icon at bounding box center [269, 55] width 4 height 4
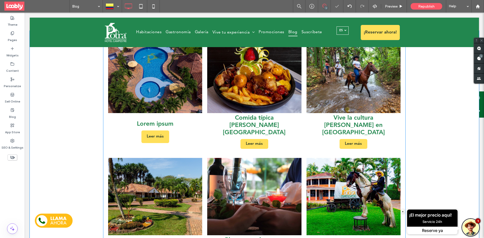
scroll to position [171, 0]
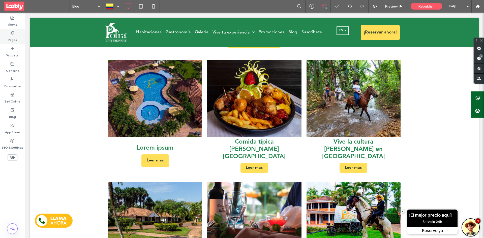
click at [12, 35] on use at bounding box center [12, 33] width 3 height 3
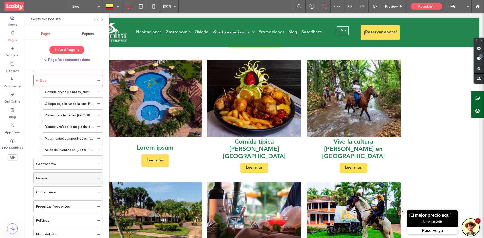
scroll to position [76, 0]
click at [69, 149] on label "Salón de Eventos en Villavicencio: rutas desde Bogotá" at bounding box center [105, 149] width 120 height 9
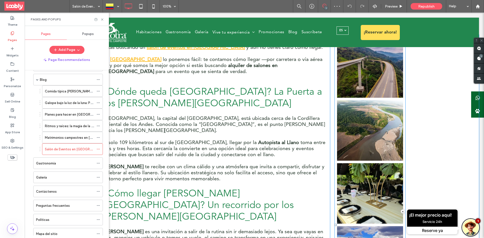
scroll to position [227, 0]
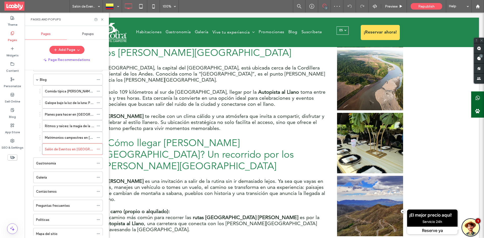
click at [81, 47] on button "Add Page" at bounding box center [66, 50] width 35 height 8
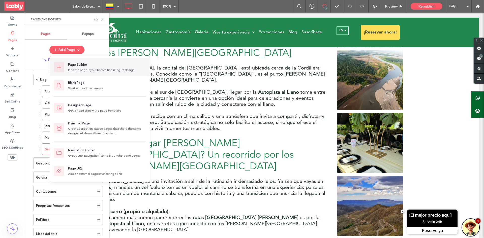
click at [92, 64] on div "Page Builder" at bounding box center [107, 64] width 78 height 5
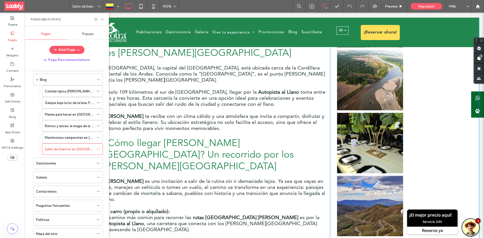
scroll to position [0, 0]
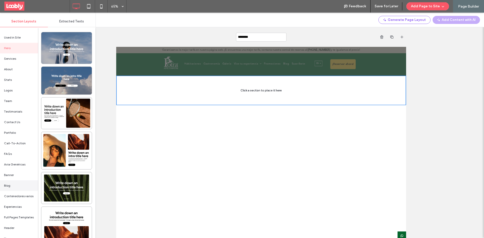
click at [22, 183] on div "Blog" at bounding box center [19, 186] width 38 height 11
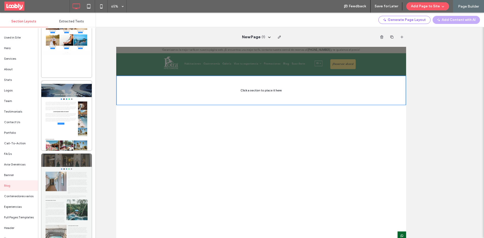
scroll to position [1400, 0]
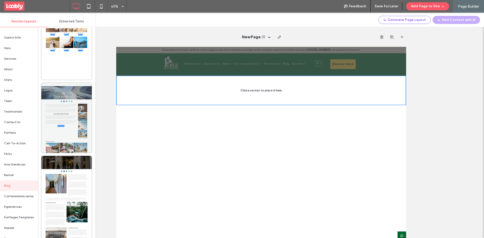
click at [76, 146] on div at bounding box center [66, 118] width 50 height 70
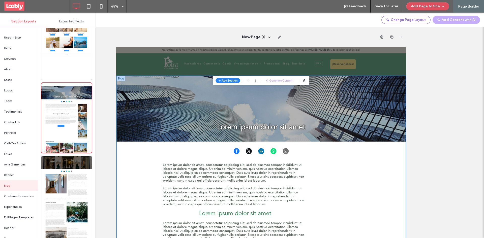
click at [429, 7] on button "Add Page to Site" at bounding box center [428, 6] width 43 height 8
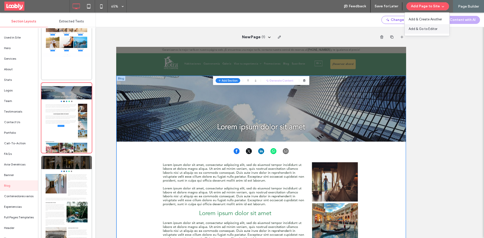
click at [431, 29] on span "Add & Go to Editor" at bounding box center [423, 28] width 29 height 5
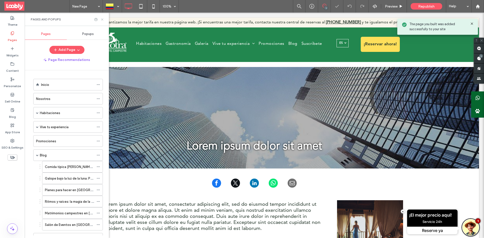
click at [103, 19] on use at bounding box center [102, 19] width 2 height 2
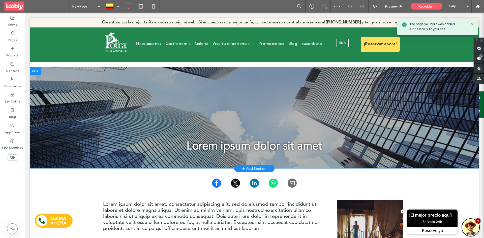
click at [65, 157] on div "Lorem ipsum dolor sit amet Click To Paste Row + Add Section" at bounding box center [255, 118] width 450 height 102
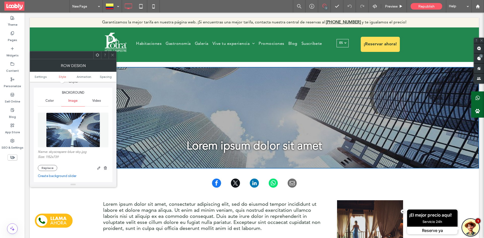
scroll to position [50, 0]
click at [88, 113] on img at bounding box center [73, 130] width 54 height 35
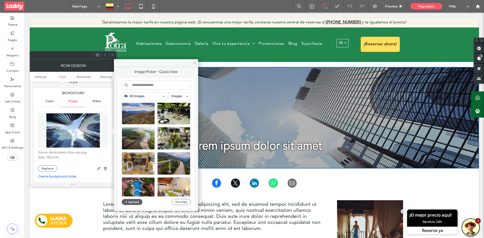
scroll to position [76, 0]
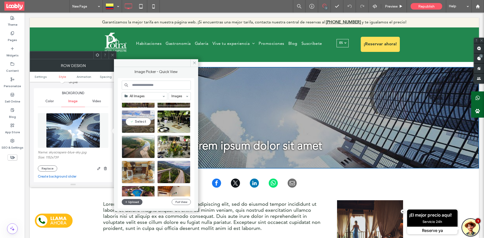
click at [145, 120] on div "Select" at bounding box center [138, 121] width 33 height 23
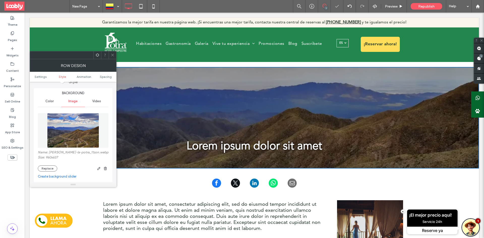
click at [112, 54] on icon at bounding box center [113, 55] width 4 height 4
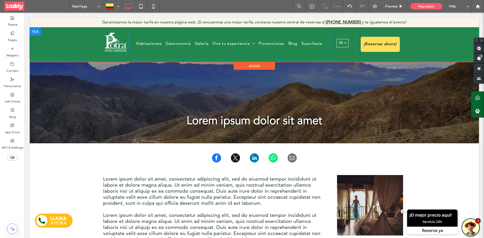
scroll to position [0, 0]
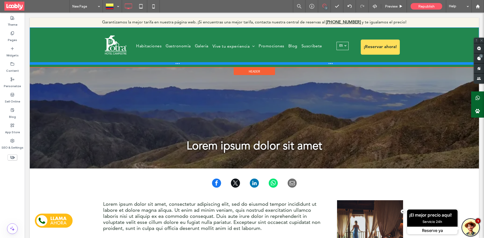
drag, startPoint x: 147, startPoint y: 58, endPoint x: 156, endPoint y: 63, distance: 11.0
click at [156, 63] on div at bounding box center [255, 63] width 450 height 3
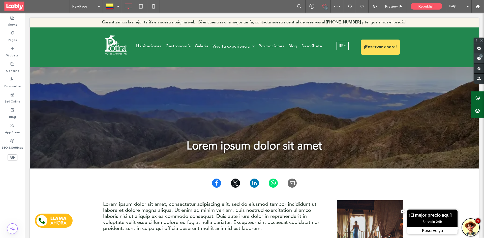
click at [484, 58] on span at bounding box center [479, 58] width 10 height 10
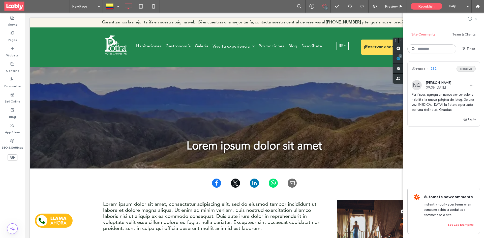
click at [466, 68] on button "Resolve" at bounding box center [466, 69] width 19 height 6
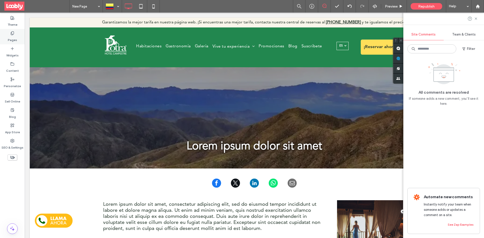
click at [10, 36] on label "Pages" at bounding box center [12, 38] width 9 height 7
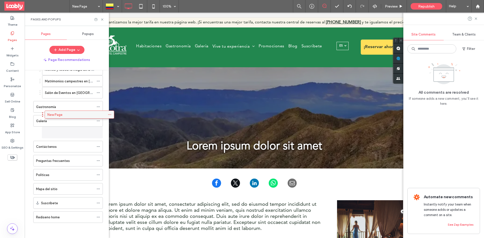
scroll to position [132, 0]
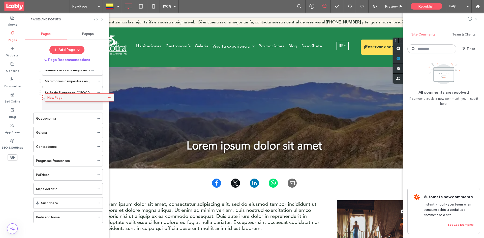
drag, startPoint x: 65, startPoint y: 218, endPoint x: 76, endPoint y: 101, distance: 117.6
click at [99, 104] on icon at bounding box center [99, 105] width 4 height 4
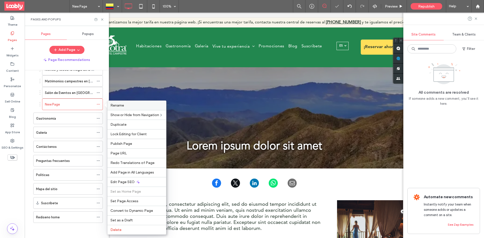
click at [152, 106] on label "Rename" at bounding box center [136, 105] width 53 height 4
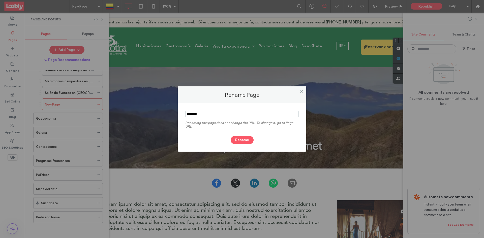
click at [212, 112] on input "notEmpty" at bounding box center [242, 114] width 114 height 7
click at [211, 111] on input "notEmpty" at bounding box center [242, 114] width 114 height 7
click at [209, 113] on input "notEmpty" at bounding box center [242, 114] width 114 height 7
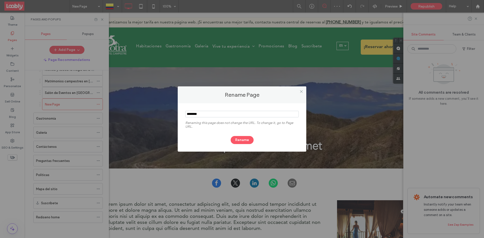
click at [209, 113] on input "notEmpty" at bounding box center [242, 114] width 114 height 7
type input "*****"
drag, startPoint x: 240, startPoint y: 139, endPoint x: 234, endPoint y: 131, distance: 9.8
click at [240, 139] on button "Rename" at bounding box center [242, 140] width 23 height 8
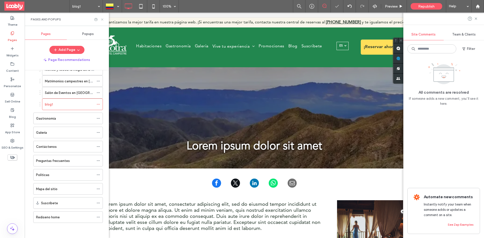
click at [102, 19] on icon at bounding box center [102, 20] width 4 height 4
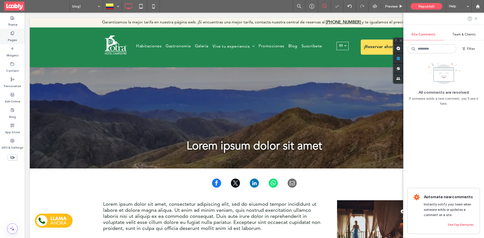
click at [12, 39] on label "Pages" at bounding box center [12, 38] width 9 height 7
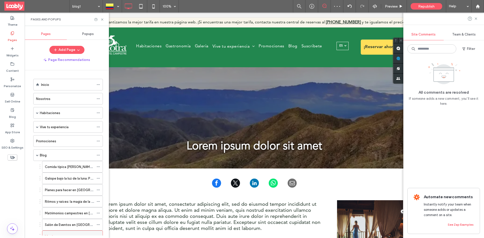
scroll to position [50, 0]
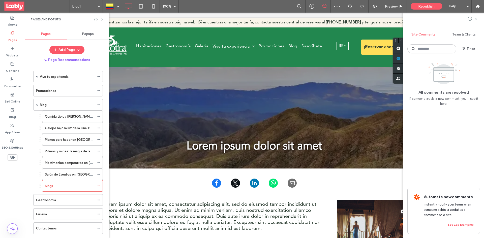
click at [73, 171] on div "Salón de Eventos en Villavicencio: rutas desde Bogotá" at bounding box center [69, 174] width 49 height 11
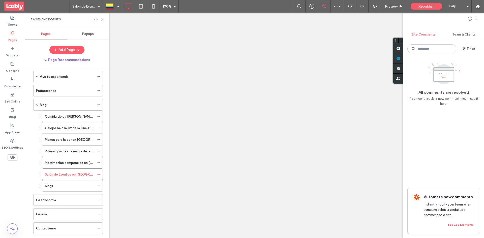
click at [104, 19] on div at bounding box center [242, 119] width 484 height 238
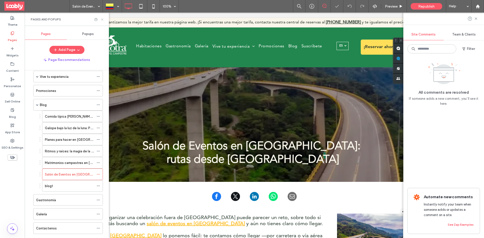
click at [101, 20] on use at bounding box center [102, 19] width 2 height 2
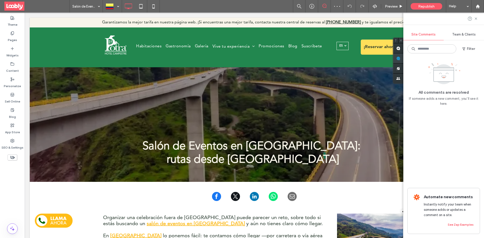
click at [400, 60] on use at bounding box center [399, 59] width 4 height 4
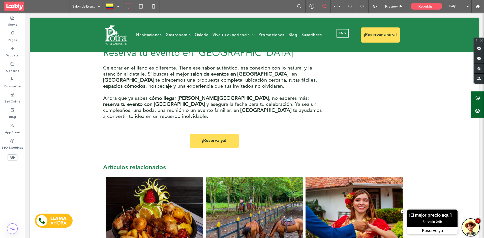
scroll to position [808, 0]
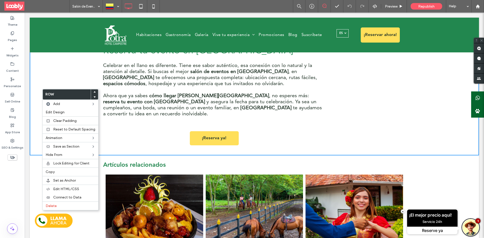
click at [37, 156] on div "Artículos relacionados Comida típica de Villavicencio Leer más Vive la cultura …" at bounding box center [255, 232] width 450 height 152
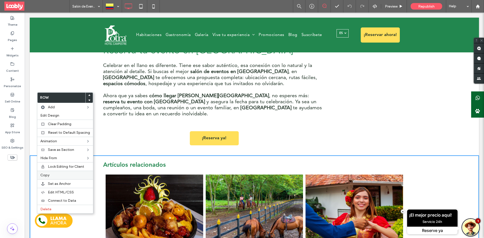
click at [60, 175] on label "Copy" at bounding box center [65, 175] width 50 height 4
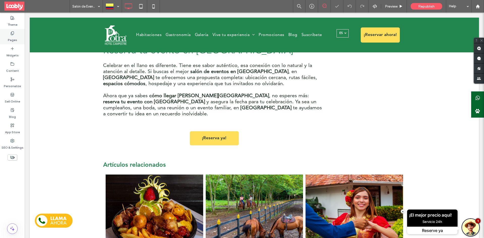
click at [14, 42] on label "Pages" at bounding box center [12, 38] width 9 height 7
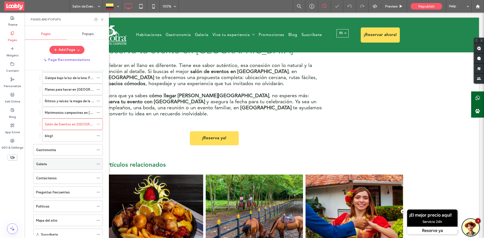
scroll to position [101, 0]
click at [68, 138] on div "blog1" at bounding box center [69, 135] width 49 height 5
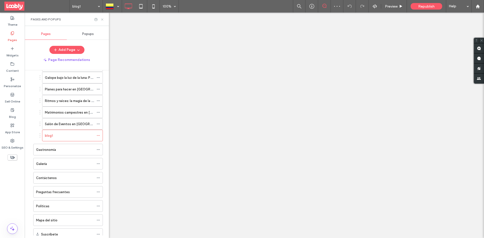
click at [102, 19] on use at bounding box center [102, 19] width 2 height 2
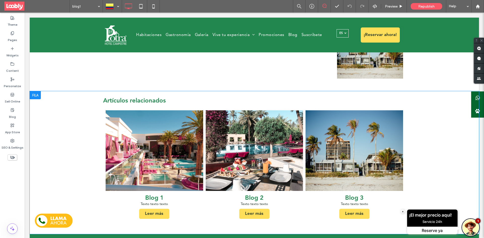
scroll to position [373, 0]
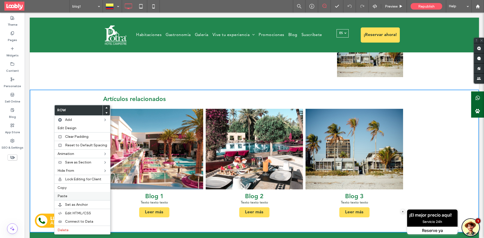
click at [76, 198] on label "Paste" at bounding box center [83, 196] width 50 height 4
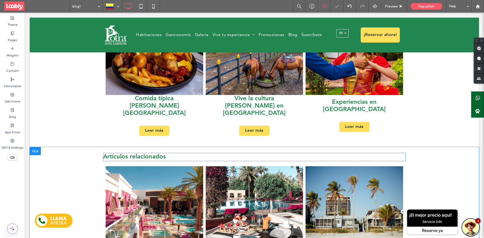
scroll to position [499, 0]
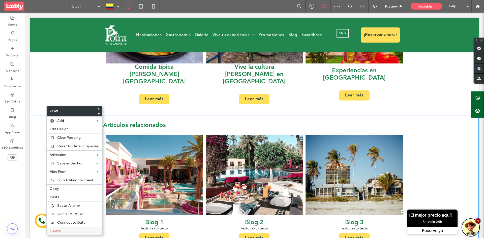
click at [67, 231] on label "Delete" at bounding box center [75, 231] width 50 height 4
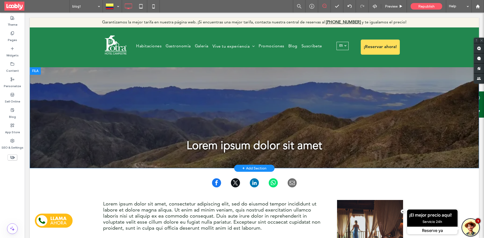
scroll to position [0, 0]
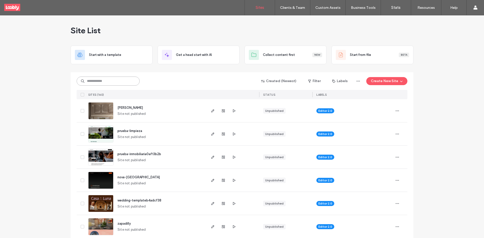
click at [115, 79] on input at bounding box center [108, 81] width 63 height 9
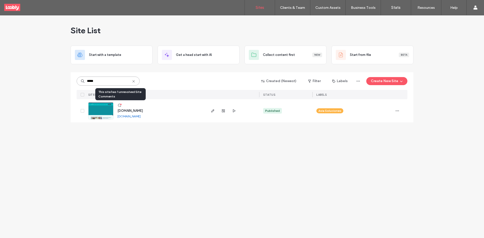
type input "*****"
click at [121, 105] on div at bounding box center [121, 105] width 2 height 2
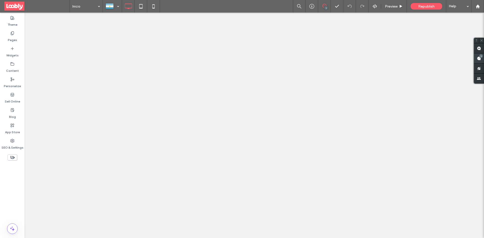
click at [478, 60] on span at bounding box center [479, 58] width 10 height 10
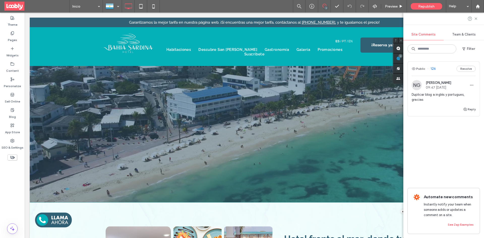
click at [445, 70] on div "Public 126 Resolve" at bounding box center [444, 69] width 72 height 14
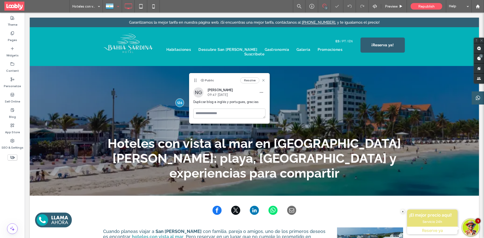
click at [113, 6] on div at bounding box center [112, 6] width 18 height 12
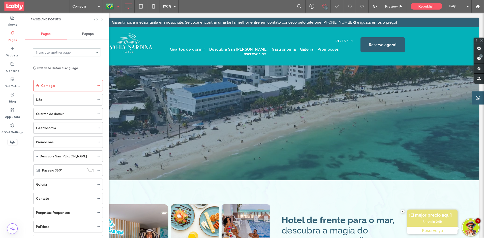
click at [103, 19] on icon at bounding box center [102, 20] width 4 height 4
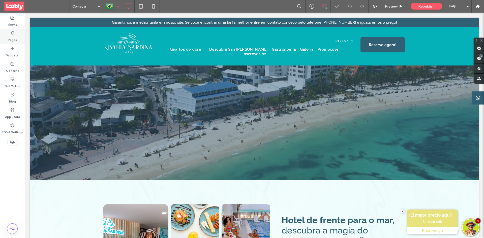
click at [16, 40] on label "Pages" at bounding box center [12, 38] width 9 height 7
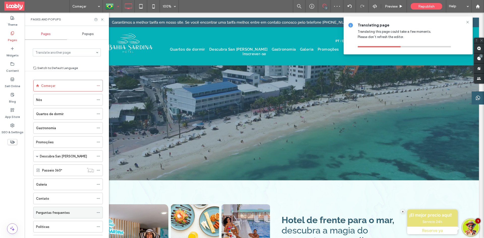
scroll to position [38, 0]
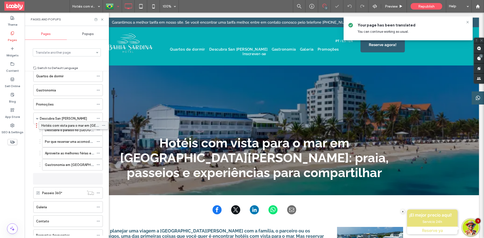
drag, startPoint x: 71, startPoint y: 155, endPoint x: 79, endPoint y: 127, distance: 29.0
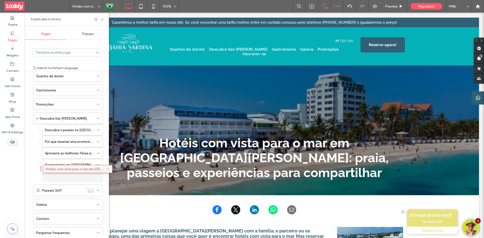
drag, startPoint x: 67, startPoint y: 178, endPoint x: 77, endPoint y: 170, distance: 13.1
click at [103, 20] on use at bounding box center [102, 19] width 2 height 2
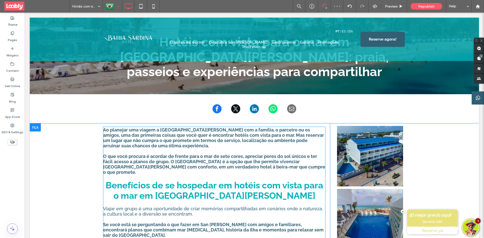
scroll to position [151, 0]
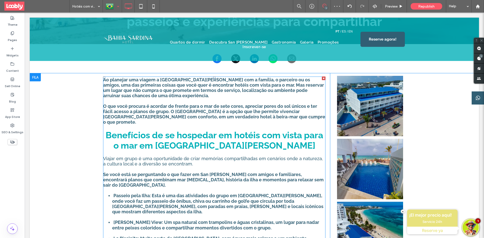
click at [225, 130] on strong "Benefícios de se hospedar em hotéis com vista para o mar em San Andrés" at bounding box center [215, 140] width 218 height 21
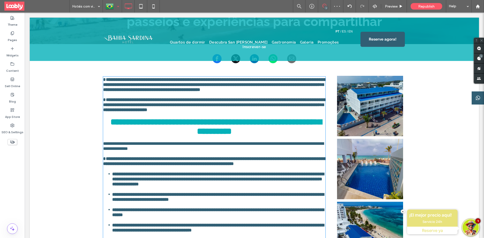
type input "*******"
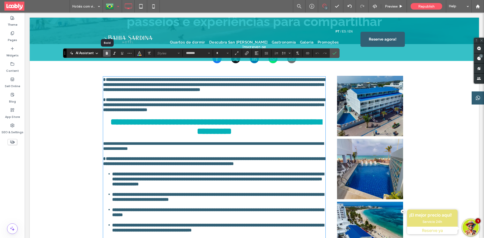
click at [108, 55] on icon "Bold" at bounding box center [107, 53] width 4 height 4
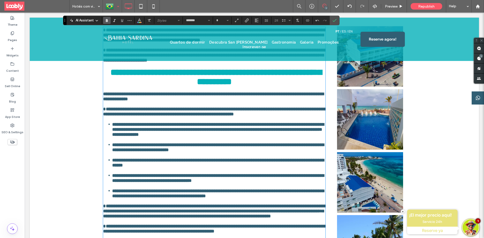
click at [108, 55] on div at bounding box center [255, 39] width 450 height 43
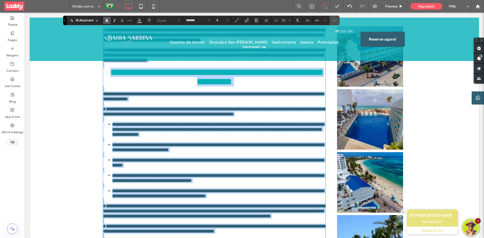
scroll to position [151, 0]
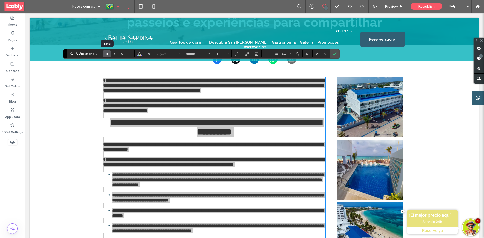
click at [109, 54] on icon "Bold" at bounding box center [107, 54] width 4 height 4
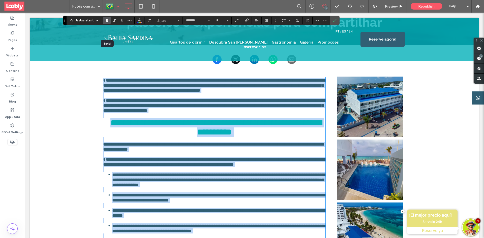
scroll to position [201, 0]
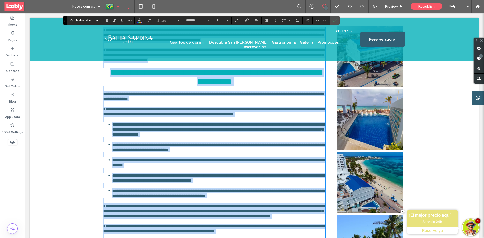
click at [133, 80] on h2 "**********" at bounding box center [214, 77] width 222 height 19
type input "**"
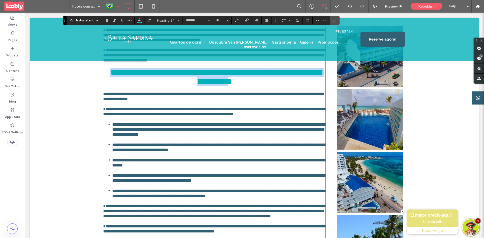
drag, startPoint x: 116, startPoint y: 66, endPoint x: 247, endPoint y: 75, distance: 132.0
click at [247, 75] on span "**********" at bounding box center [215, 77] width 211 height 18
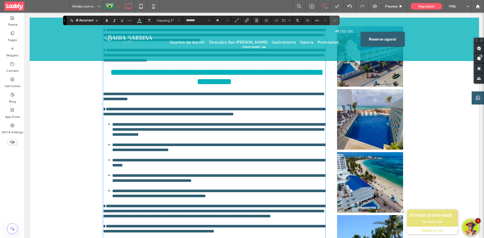
click at [257, 72] on h2 "**********" at bounding box center [214, 77] width 222 height 19
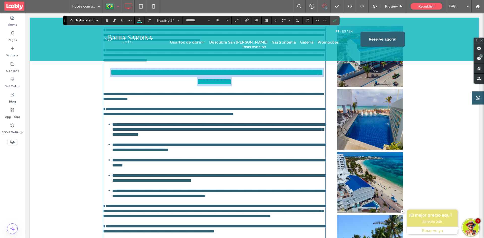
drag, startPoint x: 253, startPoint y: 75, endPoint x: 105, endPoint y: 63, distance: 148.3
click at [105, 68] on h2 "**********" at bounding box center [214, 77] width 222 height 19
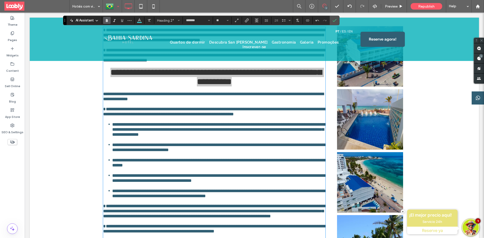
click at [108, 21] on icon "Bold" at bounding box center [107, 20] width 4 height 4
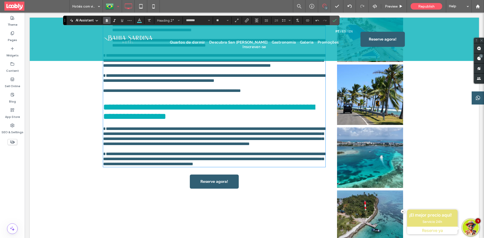
scroll to position [352, 0]
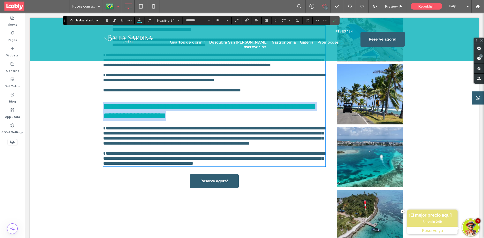
drag, startPoint x: 103, startPoint y: 116, endPoint x: 191, endPoint y: 96, distance: 91.0
click at [231, 121] on h2 "**********" at bounding box center [214, 111] width 222 height 19
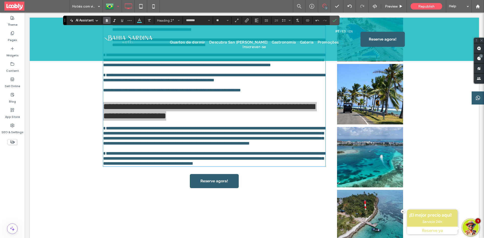
click at [107, 22] on use "Bold" at bounding box center [107, 20] width 2 height 3
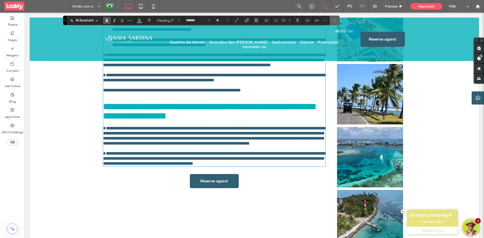
click at [334, 21] on use "Confirm" at bounding box center [335, 20] width 4 height 3
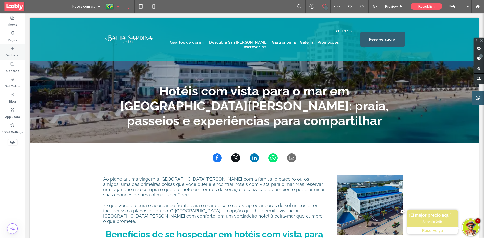
scroll to position [50, 0]
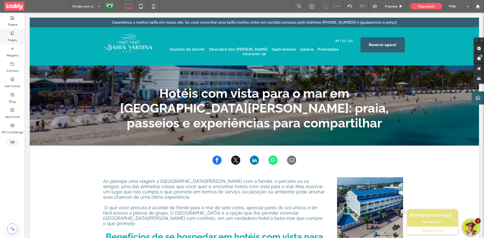
click at [5, 35] on div "Pages" at bounding box center [12, 36] width 25 height 15
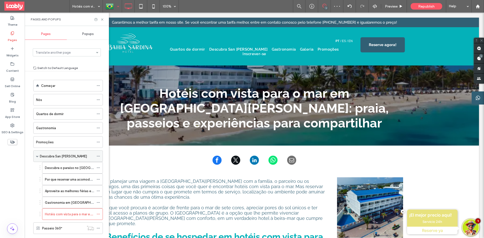
click at [100, 156] on icon at bounding box center [99, 157] width 4 height 4
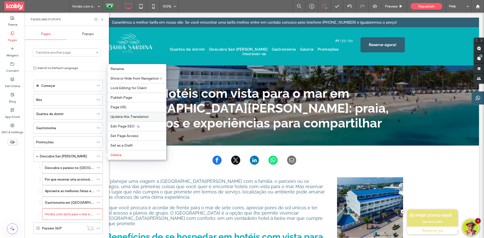
click at [152, 115] on label "Update this Translation" at bounding box center [136, 117] width 53 height 4
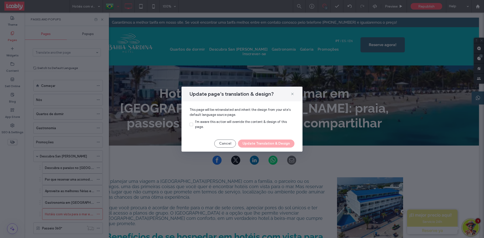
drag, startPoint x: 188, startPoint y: 125, endPoint x: 212, endPoint y: 130, distance: 23.7
click at [189, 125] on div "This page will be retranslated and inherit the design from your site's default …" at bounding box center [242, 118] width 121 height 34
drag, startPoint x: 189, startPoint y: 125, endPoint x: 195, endPoint y: 125, distance: 6.3
click at [190, 125] on div "This page will be retranslated and inherit the design from your site's default …" at bounding box center [242, 118] width 121 height 34
click at [190, 125] on icon at bounding box center [191, 125] width 2 height 2
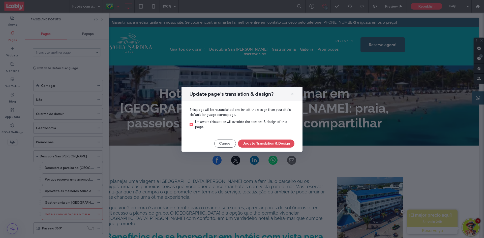
click at [251, 141] on button "Update Translation & Design" at bounding box center [266, 144] width 57 height 8
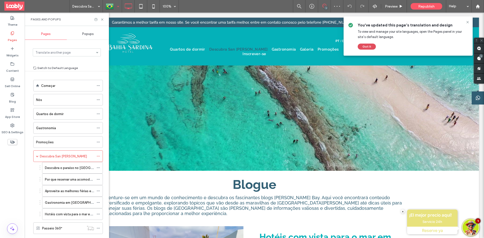
click at [371, 46] on button "Got It" at bounding box center [367, 47] width 18 height 6
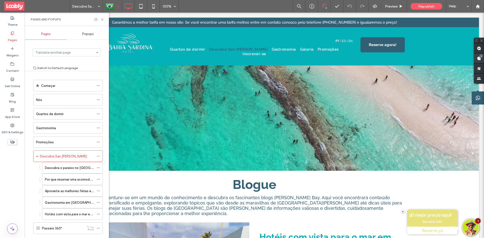
click at [484, 59] on span at bounding box center [479, 58] width 10 height 10
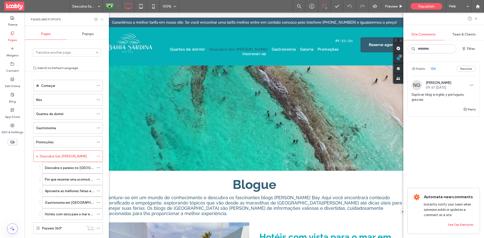
click at [101, 19] on icon at bounding box center [102, 20] width 4 height 4
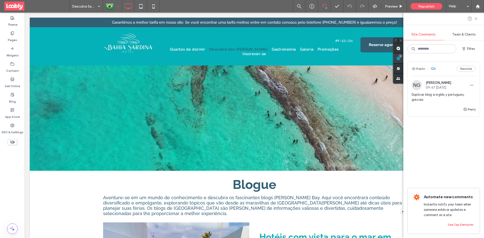
click at [400, 59] on use at bounding box center [399, 59] width 4 height 4
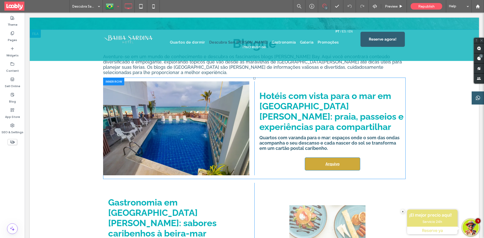
scroll to position [151, 0]
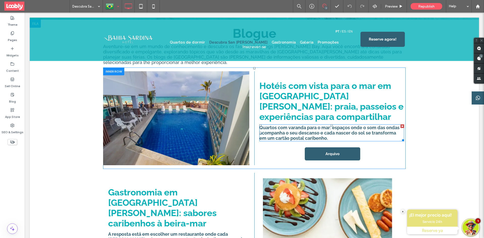
click at [308, 125] on span "Quartos com varanda para o mar: espaços onde o som das ondas acompanha o seu de…" at bounding box center [330, 133] width 140 height 16
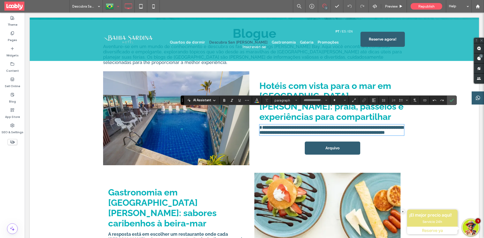
type input "*******"
type input "**"
click at [224, 100] on use "Bold" at bounding box center [224, 100] width 2 height 3
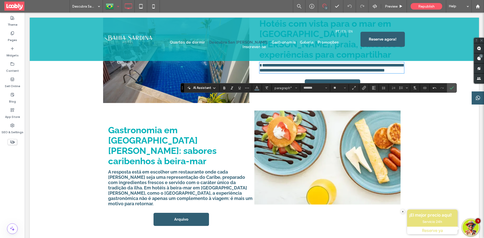
scroll to position [227, 0]
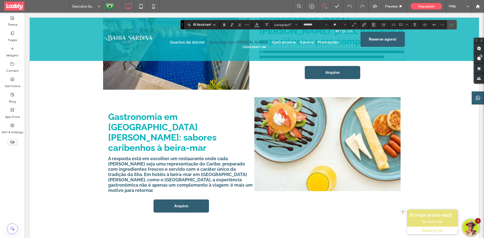
click at [192, 156] on span "A resposta está em escolher um restaurante onde cada prato seja uma representaç…" at bounding box center [180, 174] width 145 height 37
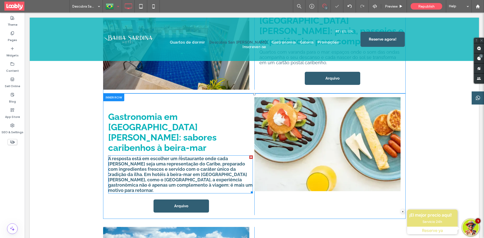
click at [205, 156] on span "A resposta está em escolher um restaurante onde cada prato seja uma representaç…" at bounding box center [180, 174] width 145 height 37
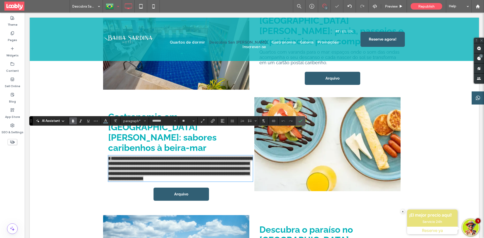
click at [73, 120] on use "Bold" at bounding box center [73, 121] width 2 height 3
click at [301, 121] on icon "Confirm" at bounding box center [301, 121] width 4 height 4
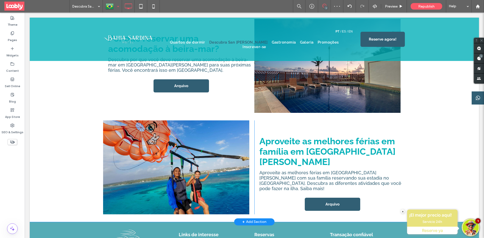
scroll to position [505, 0]
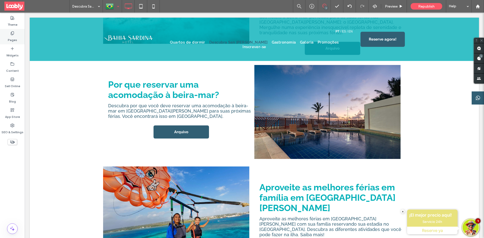
click at [7, 34] on div "Pages" at bounding box center [12, 36] width 25 height 15
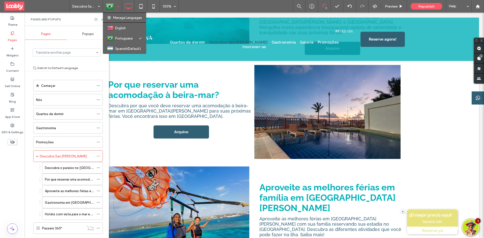
click at [109, 6] on div at bounding box center [112, 6] width 18 height 12
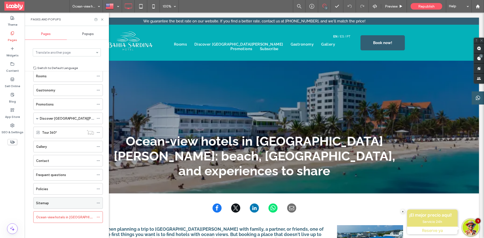
scroll to position [35, 0]
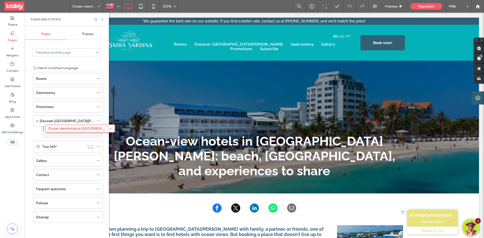
drag, startPoint x: 61, startPoint y: 218, endPoint x: 73, endPoint y: 131, distance: 87.8
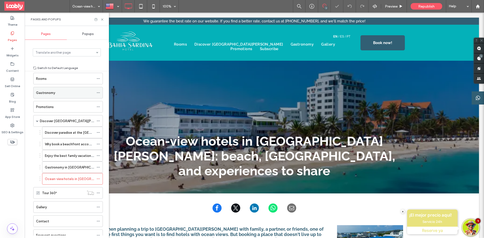
scroll to position [38, 0]
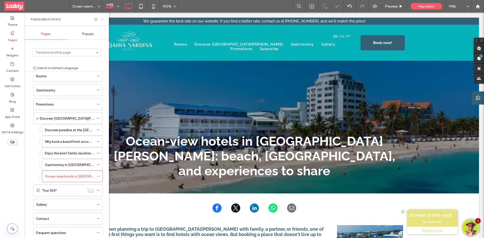
click at [101, 20] on icon at bounding box center [102, 20] width 4 height 4
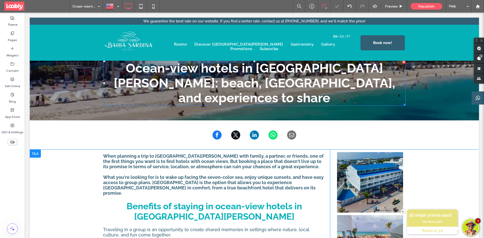
scroll to position [76, 0]
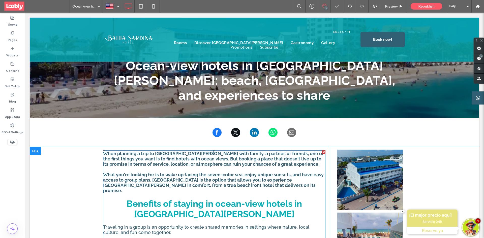
click at [209, 167] on p at bounding box center [214, 169] width 222 height 5
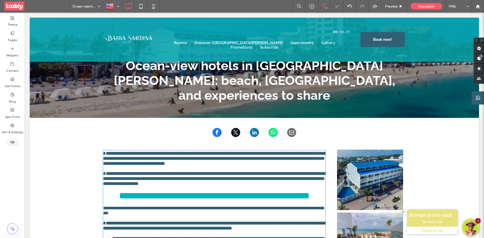
type input "*******"
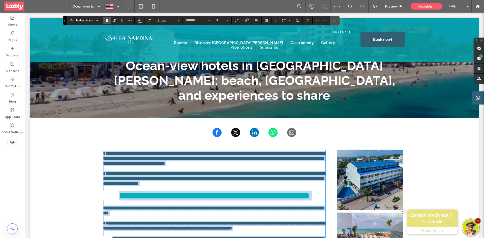
scroll to position [199, 0]
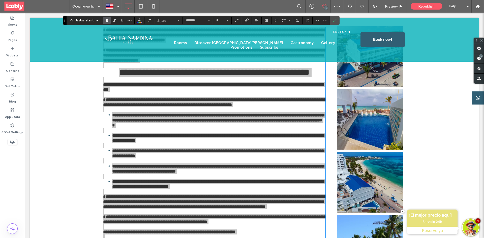
drag, startPoint x: 108, startPoint y: 20, endPoint x: 117, endPoint y: 55, distance: 35.9
click at [108, 20] on icon "Bold" at bounding box center [107, 20] width 4 height 4
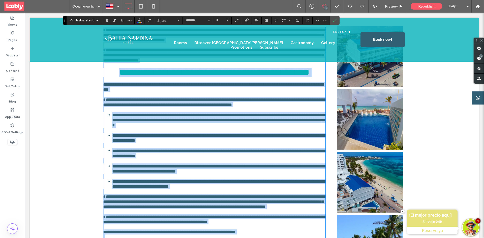
click at [157, 98] on span "**********" at bounding box center [214, 103] width 223 height 10
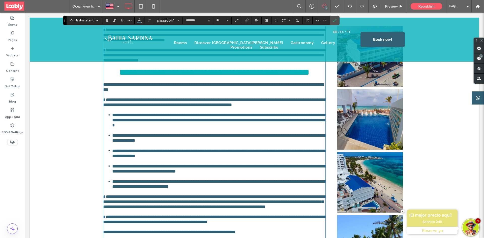
type input "**"
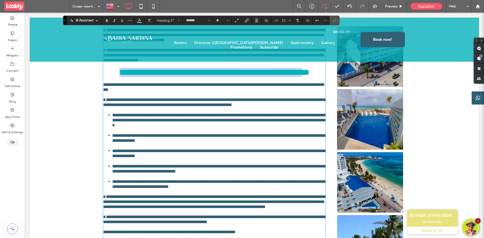
drag, startPoint x: 106, startPoint y: 61, endPoint x: 312, endPoint y: 64, distance: 206.1
click at [310, 68] on span "**********" at bounding box center [214, 72] width 190 height 9
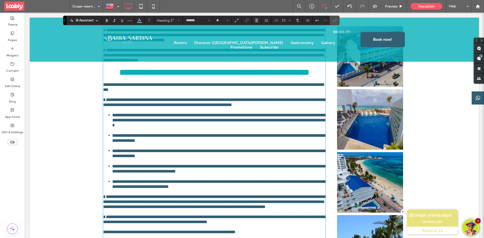
click at [310, 68] on span "**********" at bounding box center [214, 72] width 190 height 9
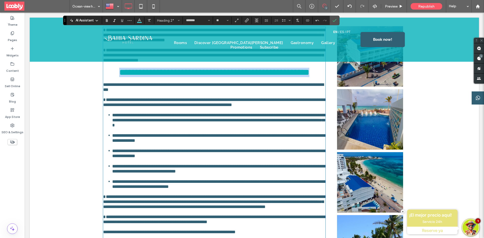
drag, startPoint x: 322, startPoint y: 62, endPoint x: 102, endPoint y: 58, distance: 220.0
click at [119, 68] on span "**********" at bounding box center [214, 72] width 190 height 9
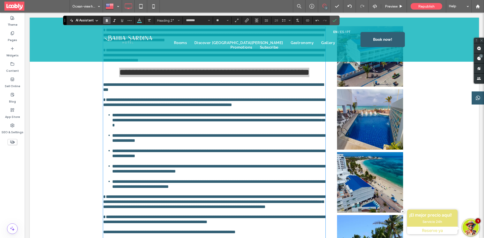
click at [109, 21] on icon "Bold" at bounding box center [107, 20] width 4 height 4
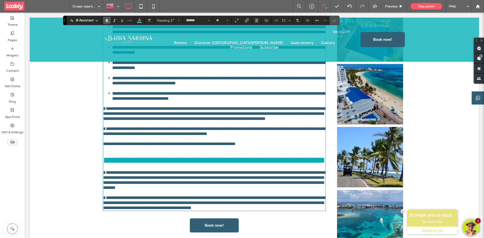
scroll to position [300, 0]
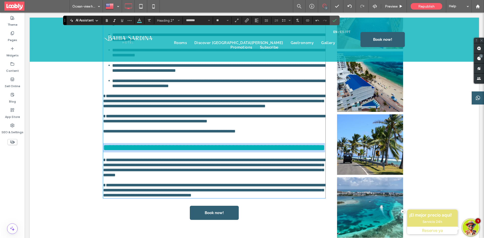
drag, startPoint x: 134, startPoint y: 173, endPoint x: 102, endPoint y: 159, distance: 34.6
click at [103, 153] on h2 "**********" at bounding box center [214, 147] width 222 height 9
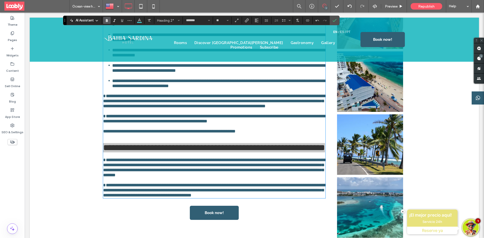
click at [107, 21] on icon "Bold" at bounding box center [107, 20] width 4 height 4
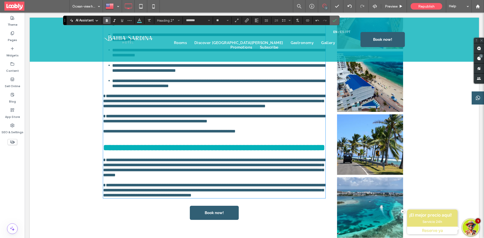
drag, startPoint x: 333, startPoint y: 19, endPoint x: 335, endPoint y: 69, distance: 49.7
click at [333, 19] on icon "Confirm" at bounding box center [335, 20] width 4 height 4
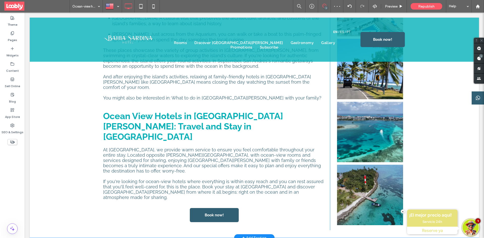
scroll to position [401, 0]
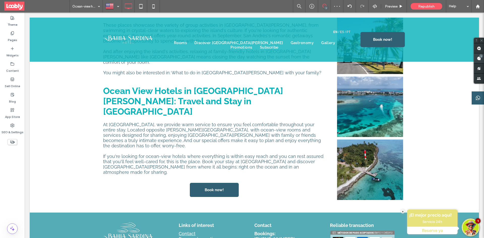
click at [482, 58] on span at bounding box center [479, 58] width 10 height 10
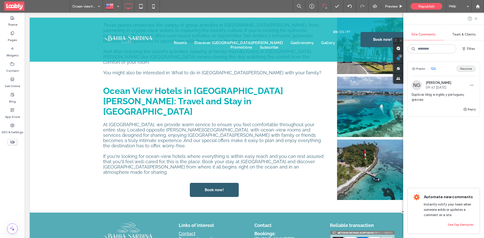
click at [469, 69] on button "Resolve" at bounding box center [466, 69] width 19 height 6
click at [400, 61] on span at bounding box center [399, 58] width 10 height 10
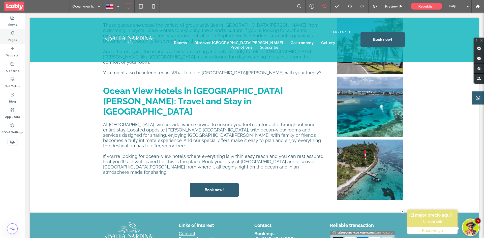
click at [6, 38] on div "Pages" at bounding box center [12, 36] width 25 height 15
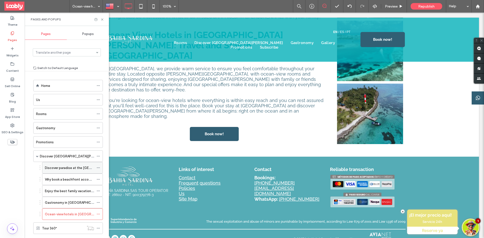
scroll to position [459, 0]
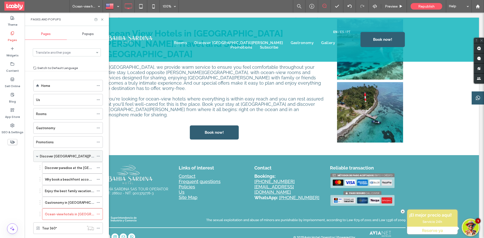
click at [99, 157] on icon at bounding box center [99, 157] width 4 height 4
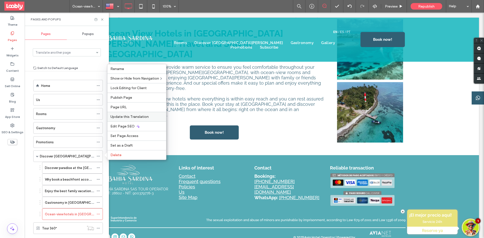
click at [148, 116] on label "Update this Translation" at bounding box center [136, 117] width 53 height 4
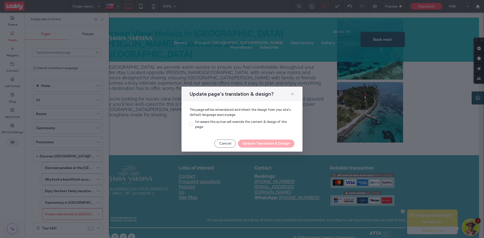
click at [193, 127] on label "I'm aware this action will override the content & design of this page." at bounding box center [242, 125] width 105 height 10
click at [259, 143] on button "Update Translation & Design" at bounding box center [266, 144] width 57 height 8
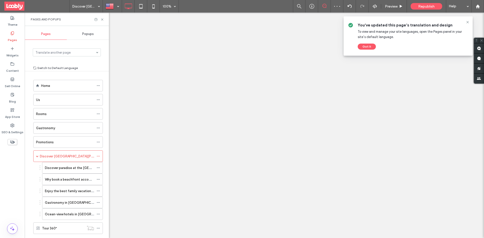
click at [364, 47] on div at bounding box center [242, 119] width 484 height 238
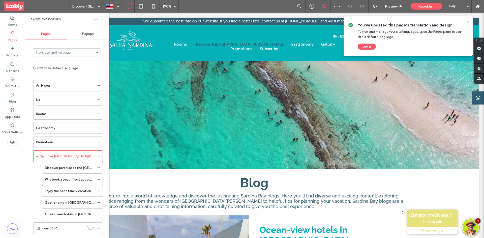
drag, startPoint x: 103, startPoint y: 17, endPoint x: 103, endPoint y: 20, distance: 2.5
click at [103, 17] on div "Pages and Popups" at bounding box center [67, 19] width 84 height 13
click at [102, 20] on icon at bounding box center [102, 20] width 4 height 4
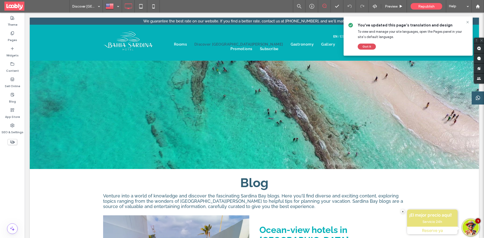
drag, startPoint x: 363, startPoint y: 49, endPoint x: 324, endPoint y: 76, distance: 47.9
click at [363, 49] on button "Got It" at bounding box center [367, 47] width 18 height 6
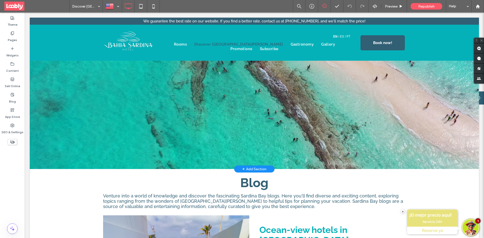
scroll to position [76, 0]
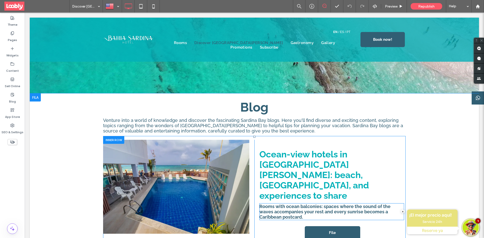
click at [306, 204] on div "Rooms with ocean balconies: spaces where the sound of the waves accompanies you…" at bounding box center [332, 212] width 145 height 17
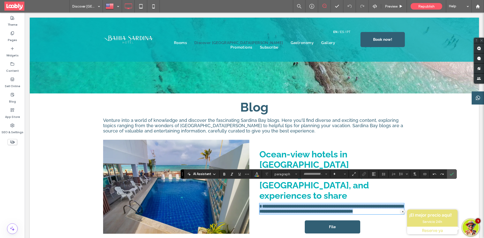
type input "*******"
type input "**"
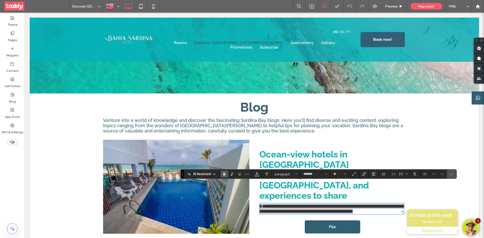
click at [223, 173] on use "Bold" at bounding box center [224, 174] width 2 height 3
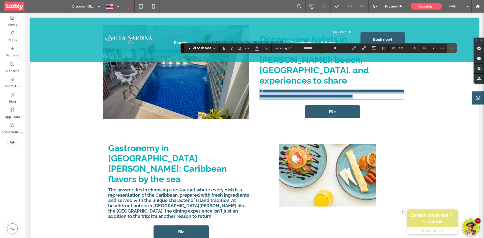
scroll to position [202, 0]
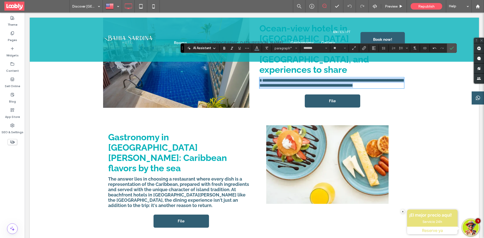
click at [167, 177] on span "The answer lies in choosing a restaurant where every dish is a representation o…" at bounding box center [178, 193] width 141 height 32
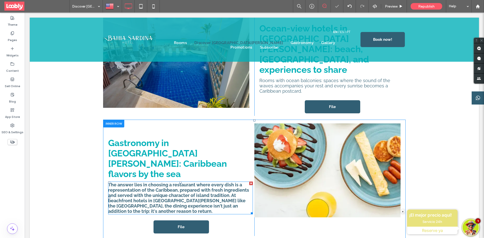
click at [167, 182] on span "The answer lies in choosing a restaurant where every dish is a representation o…" at bounding box center [178, 198] width 141 height 32
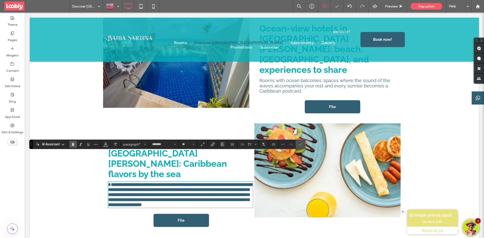
click at [74, 146] on icon "Bold" at bounding box center [73, 145] width 4 height 4
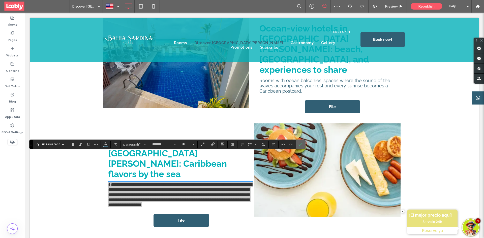
drag, startPoint x: 301, startPoint y: 146, endPoint x: 281, endPoint y: 141, distance: 20.8
click at [301, 146] on icon "Confirm" at bounding box center [301, 145] width 4 height 4
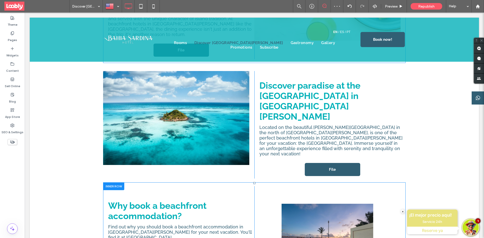
scroll to position [404, 0]
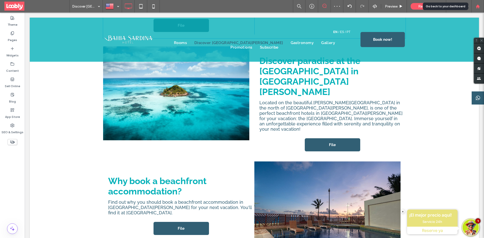
click at [478, 11] on div at bounding box center [478, 6] width 13 height 13
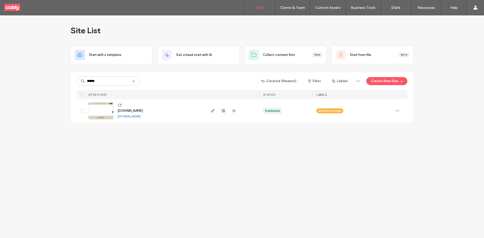
type input "******"
click at [120, 105] on icon at bounding box center [120, 105] width 4 height 4
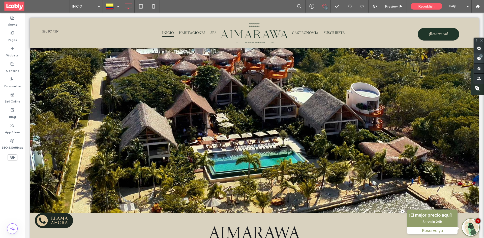
click at [479, 59] on use at bounding box center [479, 59] width 4 height 4
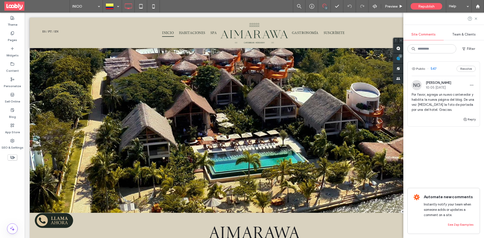
click at [451, 69] on div "Public 547 Resolve" at bounding box center [444, 69] width 72 height 14
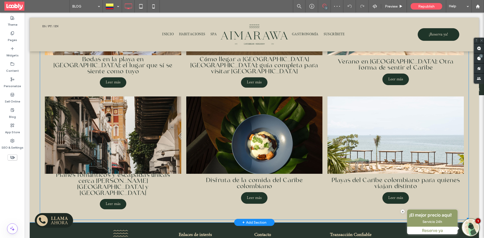
scroll to position [211, 0]
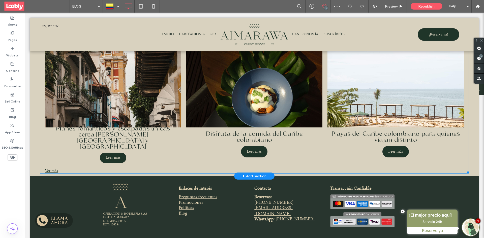
click at [208, 111] on link at bounding box center [254, 89] width 145 height 82
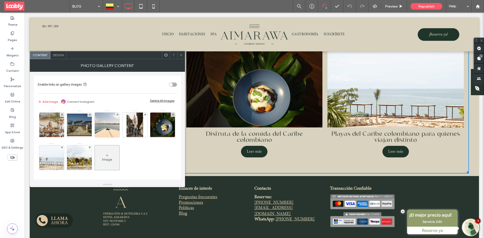
click at [120, 158] on div "Image" at bounding box center [107, 158] width 25 height 24
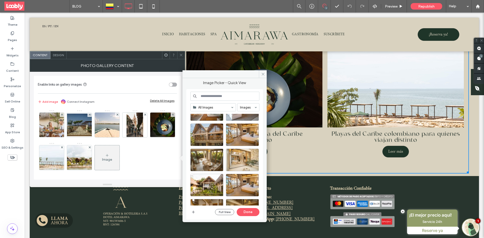
scroll to position [126, 0]
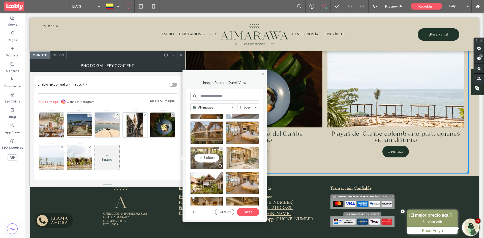
click at [210, 162] on div "Select" at bounding box center [206, 158] width 33 height 23
click at [253, 212] on button "Done" at bounding box center [248, 212] width 23 height 8
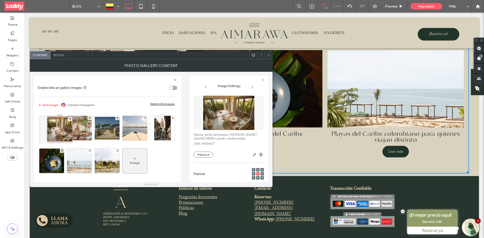
drag, startPoint x: 134, startPoint y: 157, endPoint x: 42, endPoint y: 120, distance: 99.3
click at [42, 120] on div at bounding box center [51, 130] width 25 height 28
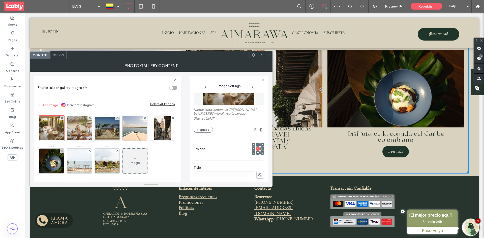
scroll to position [76, 0]
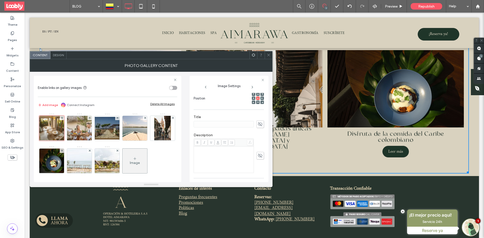
click at [258, 125] on icon at bounding box center [260, 125] width 5 height 6
click at [214, 125] on input at bounding box center [224, 124] width 60 height 7
paste input "**********"
type input "**********"
drag, startPoint x: 256, startPoint y: 144, endPoint x: 238, endPoint y: 147, distance: 18.4
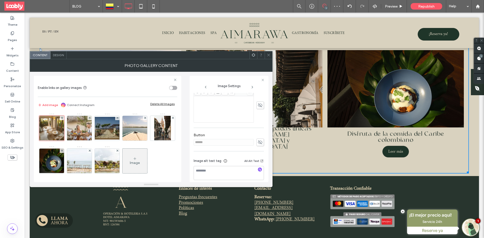
click at [256, 144] on div "**********" at bounding box center [229, 76] width 70 height 219
click at [259, 158] on icon at bounding box center [260, 156] width 5 height 6
click at [229, 156] on input "******" at bounding box center [224, 156] width 60 height 7
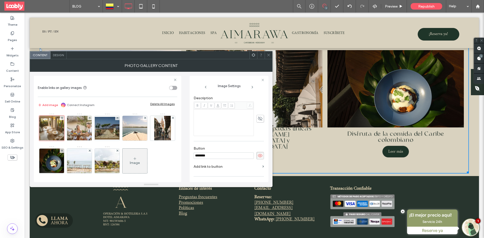
type input "********"
click at [270, 55] on icon at bounding box center [269, 55] width 4 height 4
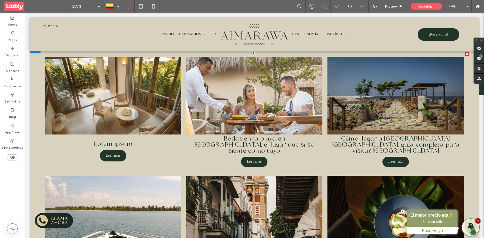
scroll to position [85, 0]
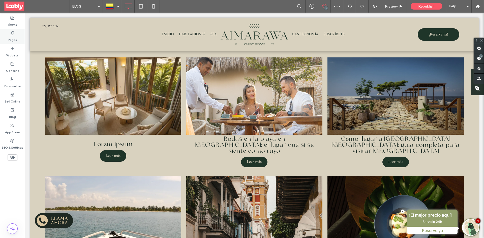
click at [11, 39] on label "Pages" at bounding box center [12, 38] width 9 height 7
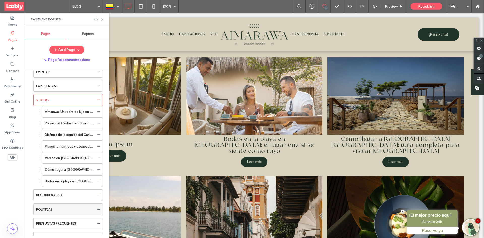
scroll to position [126, 0]
click at [72, 182] on label "Bodas en la playa en Colombia: el lugar que sí se siente como tuyo" at bounding box center [105, 181] width 120 height 9
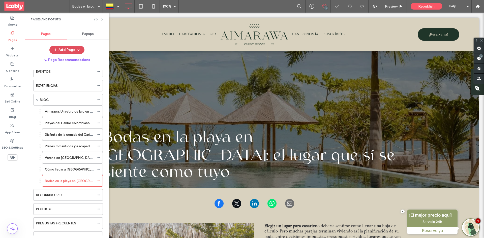
scroll to position [50, 0]
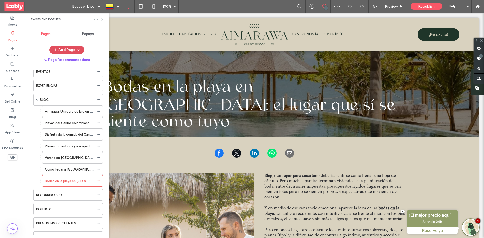
click at [69, 51] on button "Add Page" at bounding box center [66, 50] width 35 height 8
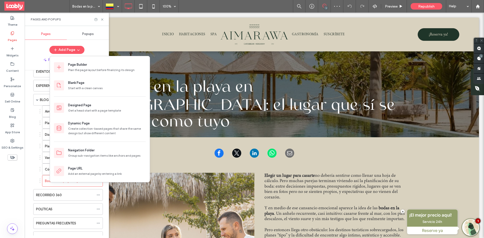
click at [89, 70] on div "Plan the page layout before finalizing its design" at bounding box center [107, 70] width 78 height 5
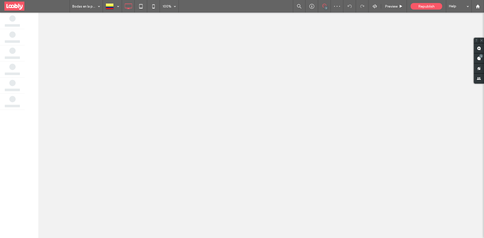
scroll to position [0, 0]
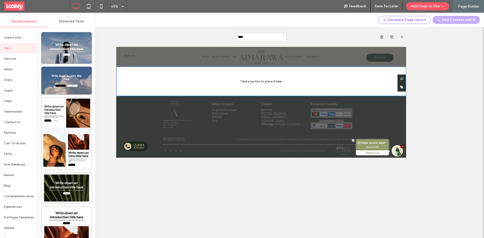
type input "*****"
click at [10, 188] on div "Blog" at bounding box center [19, 186] width 38 height 11
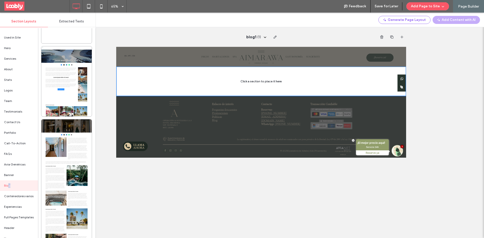
scroll to position [1438, 0]
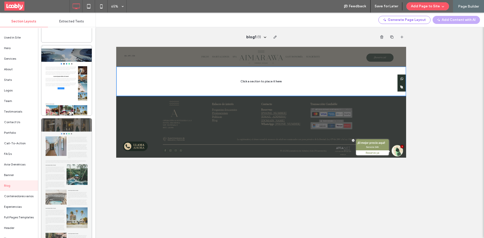
click at [81, 174] on div at bounding box center [66, 196] width 50 height 155
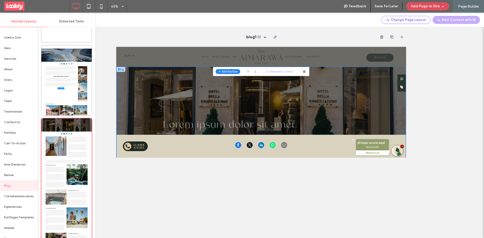
click at [421, 6] on button "Add Page to Site" at bounding box center [428, 6] width 43 height 8
click at [421, 28] on span "Add & Go to Editor" at bounding box center [423, 28] width 29 height 5
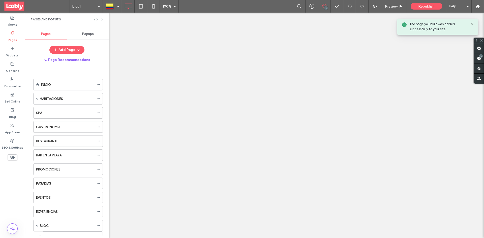
click at [102, 19] on icon at bounding box center [102, 20] width 4 height 4
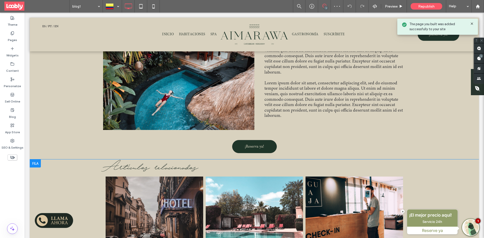
scroll to position [807, 0]
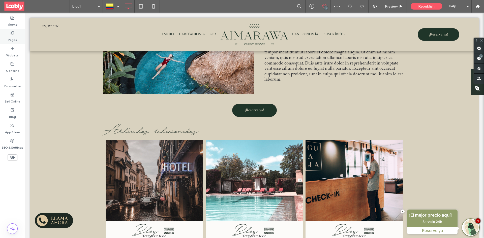
click at [14, 37] on label "Pages" at bounding box center [12, 38] width 9 height 7
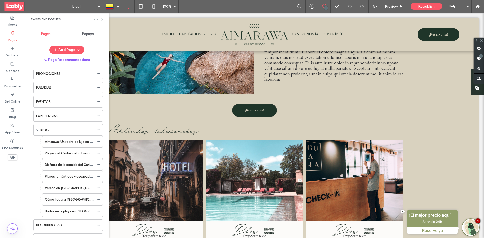
scroll to position [126, 0]
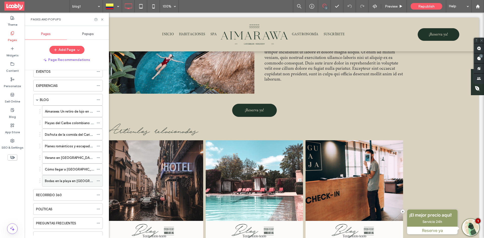
click at [73, 181] on label "Bodas en la playa en Colombia: el lugar que sí se siente como tuyo" at bounding box center [105, 181] width 120 height 9
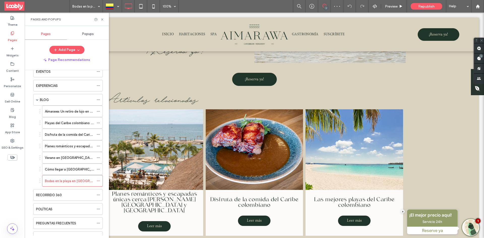
scroll to position [770, 0]
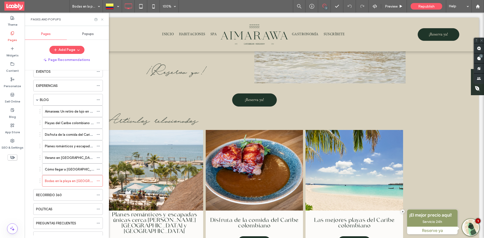
click at [102, 19] on icon at bounding box center [102, 20] width 4 height 4
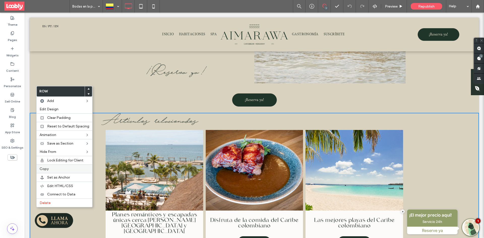
click at [54, 170] on label "Copy" at bounding box center [65, 169] width 50 height 4
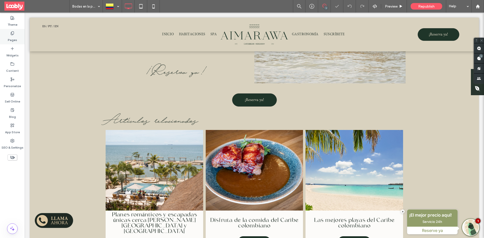
click at [9, 35] on div "Pages" at bounding box center [12, 36] width 25 height 15
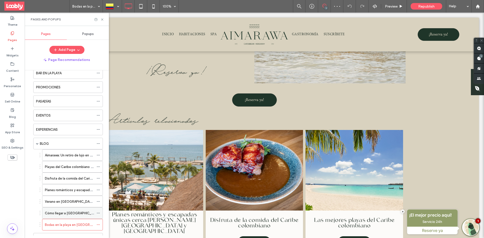
scroll to position [101, 0]
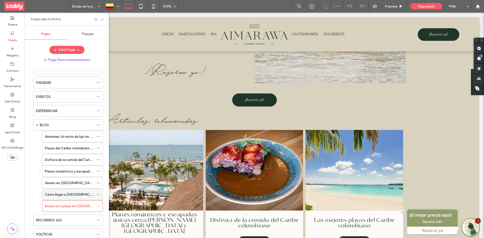
click at [72, 197] on label "Cómo llegar a Punta Bolívar Córdoba: guía completa para visitar Aimarawa" at bounding box center [127, 194] width 165 height 9
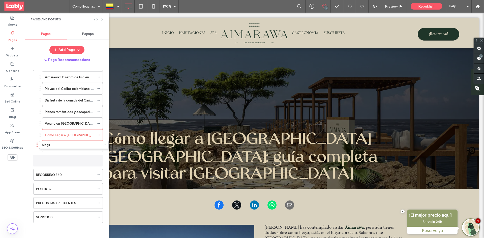
scroll to position [158, 0]
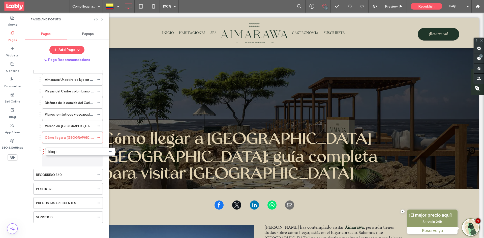
drag, startPoint x: 64, startPoint y: 221, endPoint x: 76, endPoint y: 157, distance: 65.0
click at [77, 160] on div "blog1" at bounding box center [69, 160] width 49 height 5
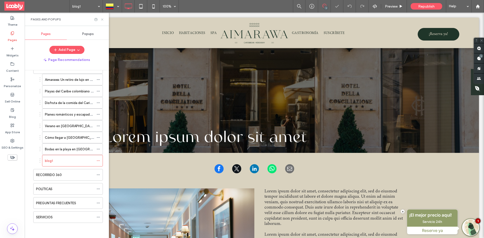
click at [101, 19] on icon at bounding box center [102, 20] width 4 height 4
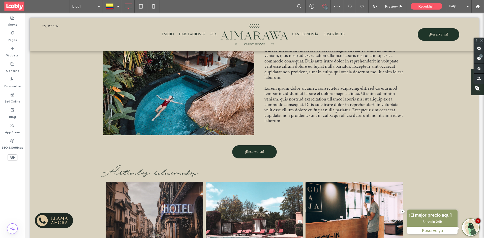
scroll to position [786, 0]
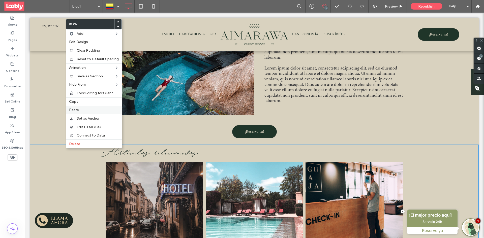
click at [82, 109] on label "Paste" at bounding box center [94, 110] width 50 height 4
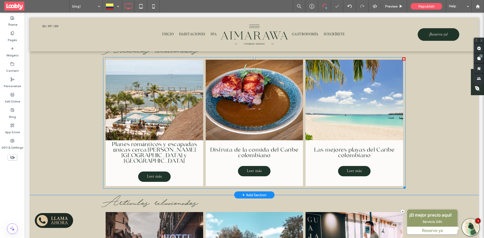
scroll to position [912, 0]
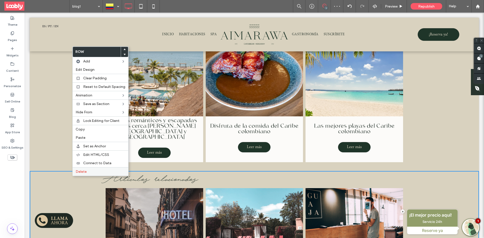
click at [89, 170] on label "Delete" at bounding box center [101, 172] width 50 height 4
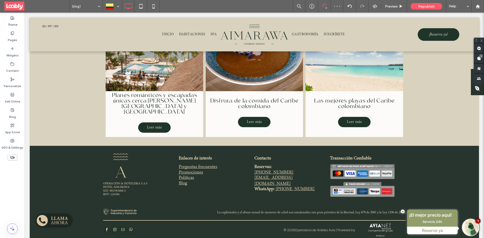
scroll to position [935, 0]
